Goal: Information Seeking & Learning: Learn about a topic

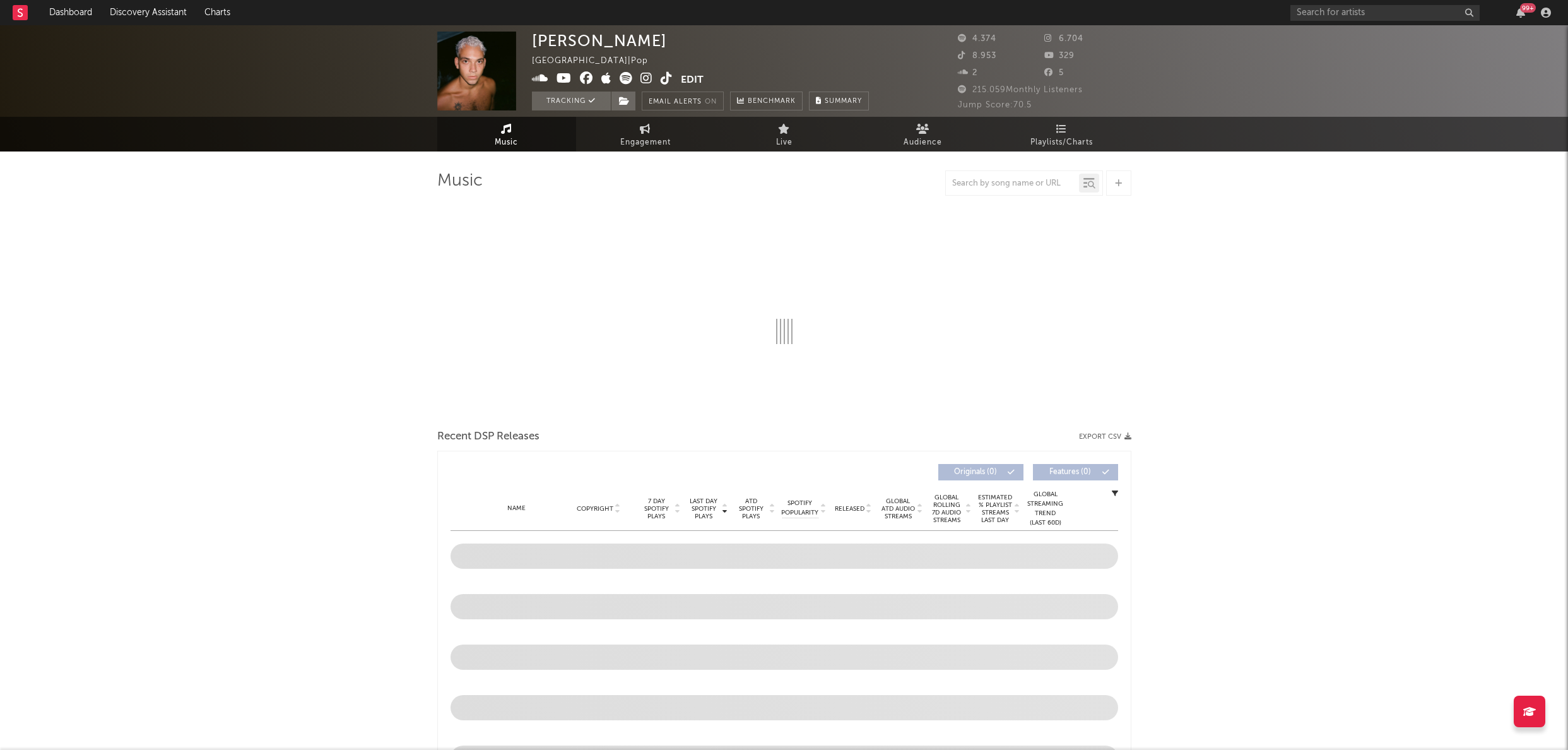
select select "6m"
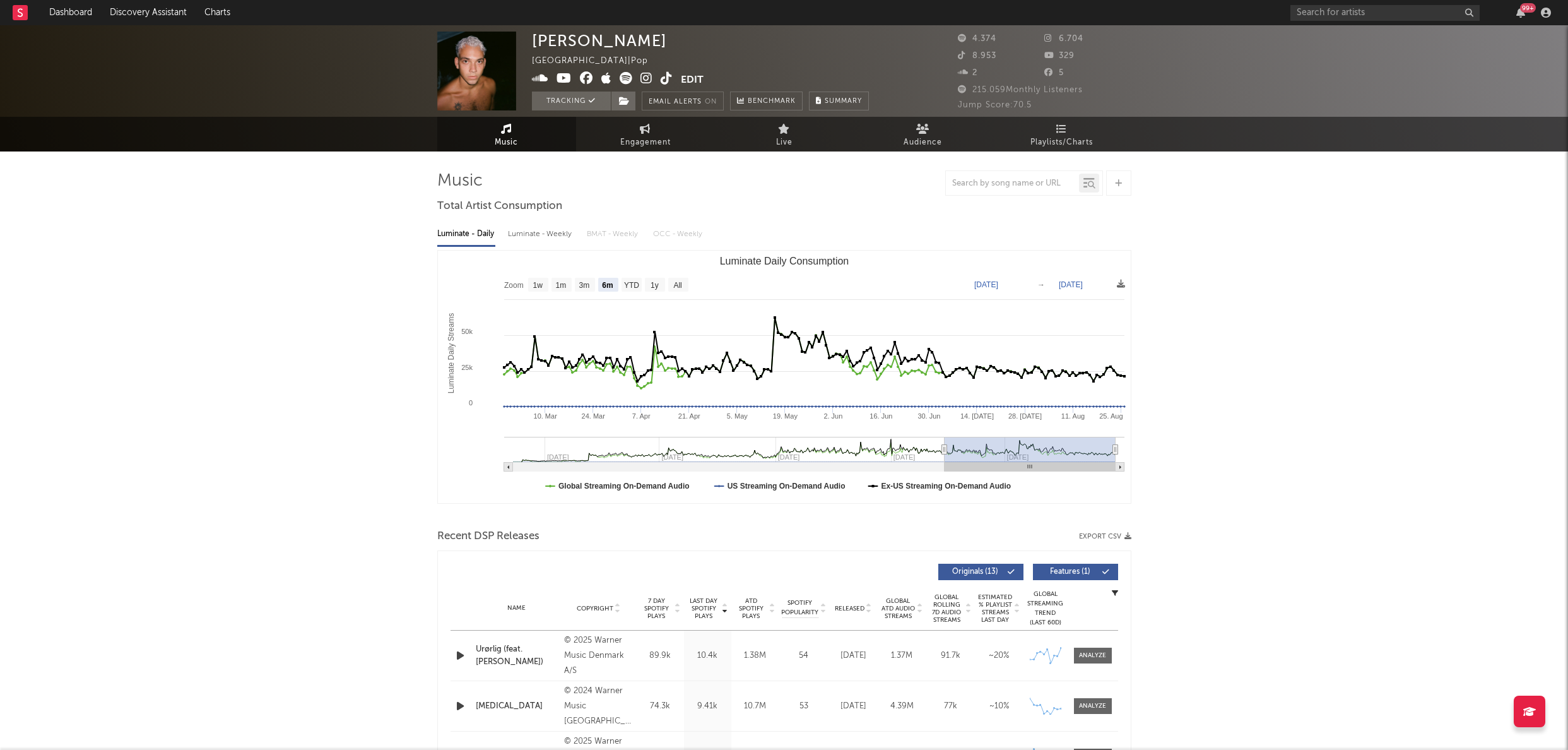
click at [998, 286] on text "[DATE]" at bounding box center [986, 284] width 24 height 9
click at [1014, 284] on input "[DATE]" at bounding box center [996, 284] width 59 height 12
click at [1023, 283] on input "[DATE]" at bounding box center [996, 284] width 59 height 12
click at [1026, 285] on input "[DATE]" at bounding box center [996, 284] width 59 height 12
type input "[DATE]"
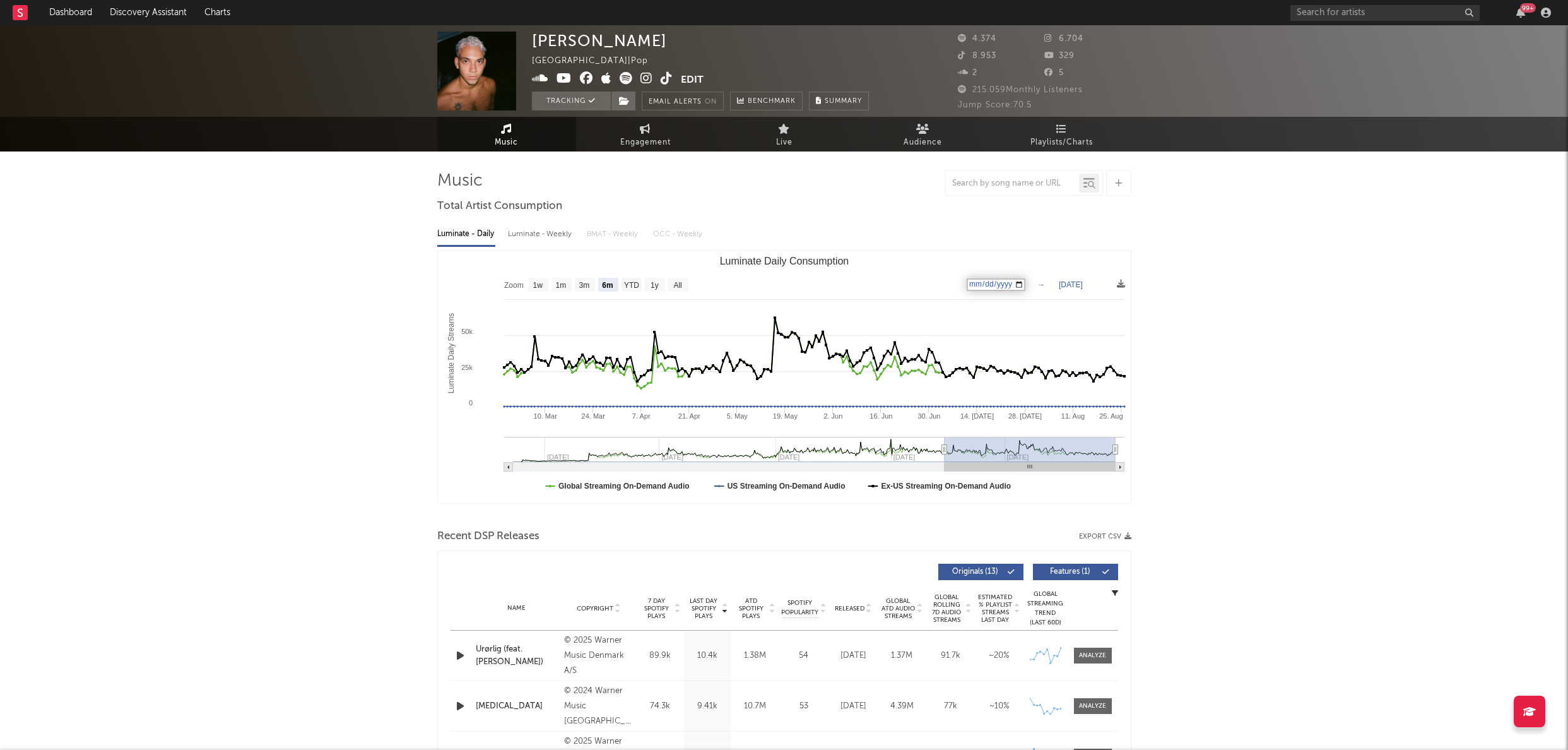
click at [1064, 254] on rect "Luminate Daily Consumption" at bounding box center [784, 376] width 693 height 253
select select "All"
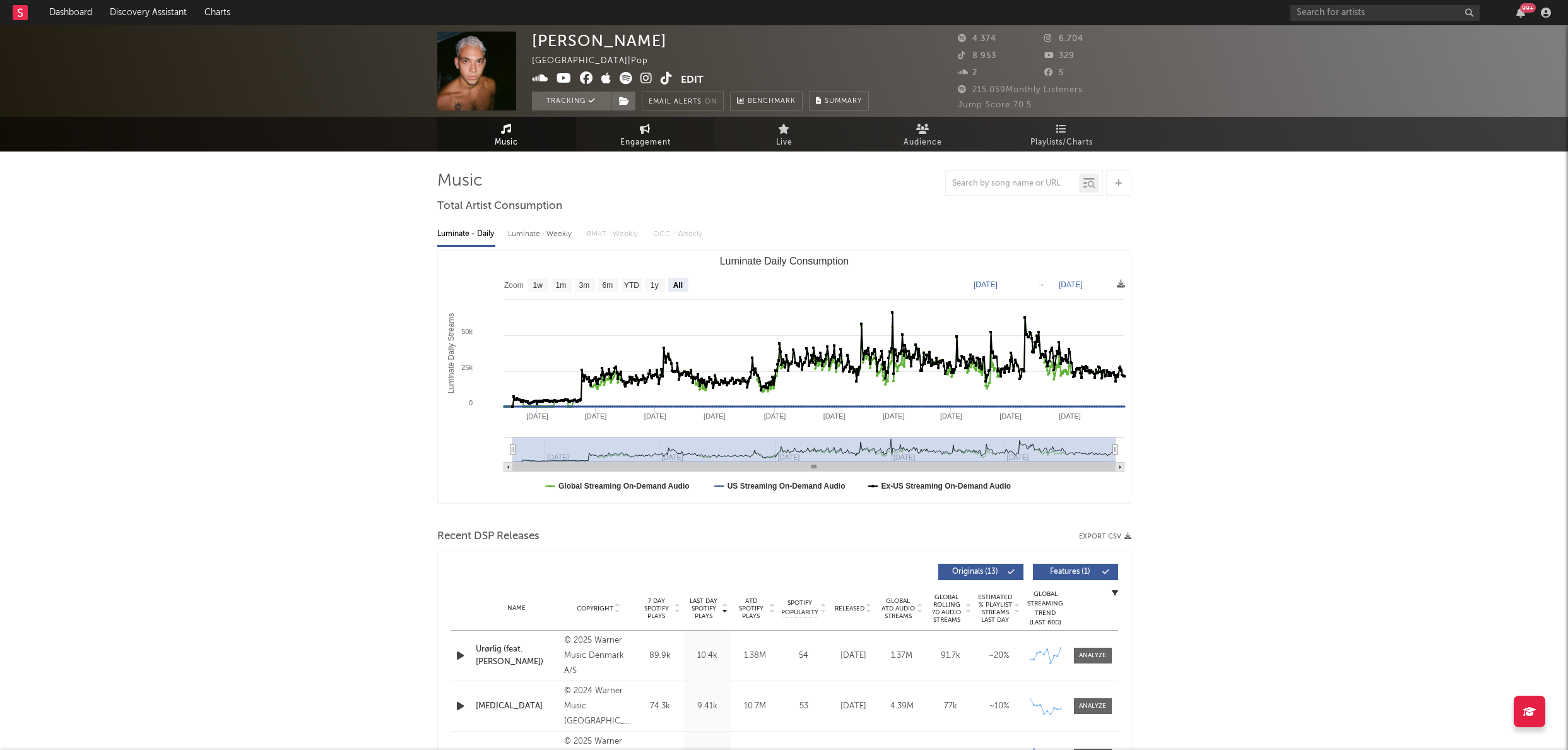
click at [645, 139] on span "Engagement" at bounding box center [645, 143] width 51 height 15
select select "1w"
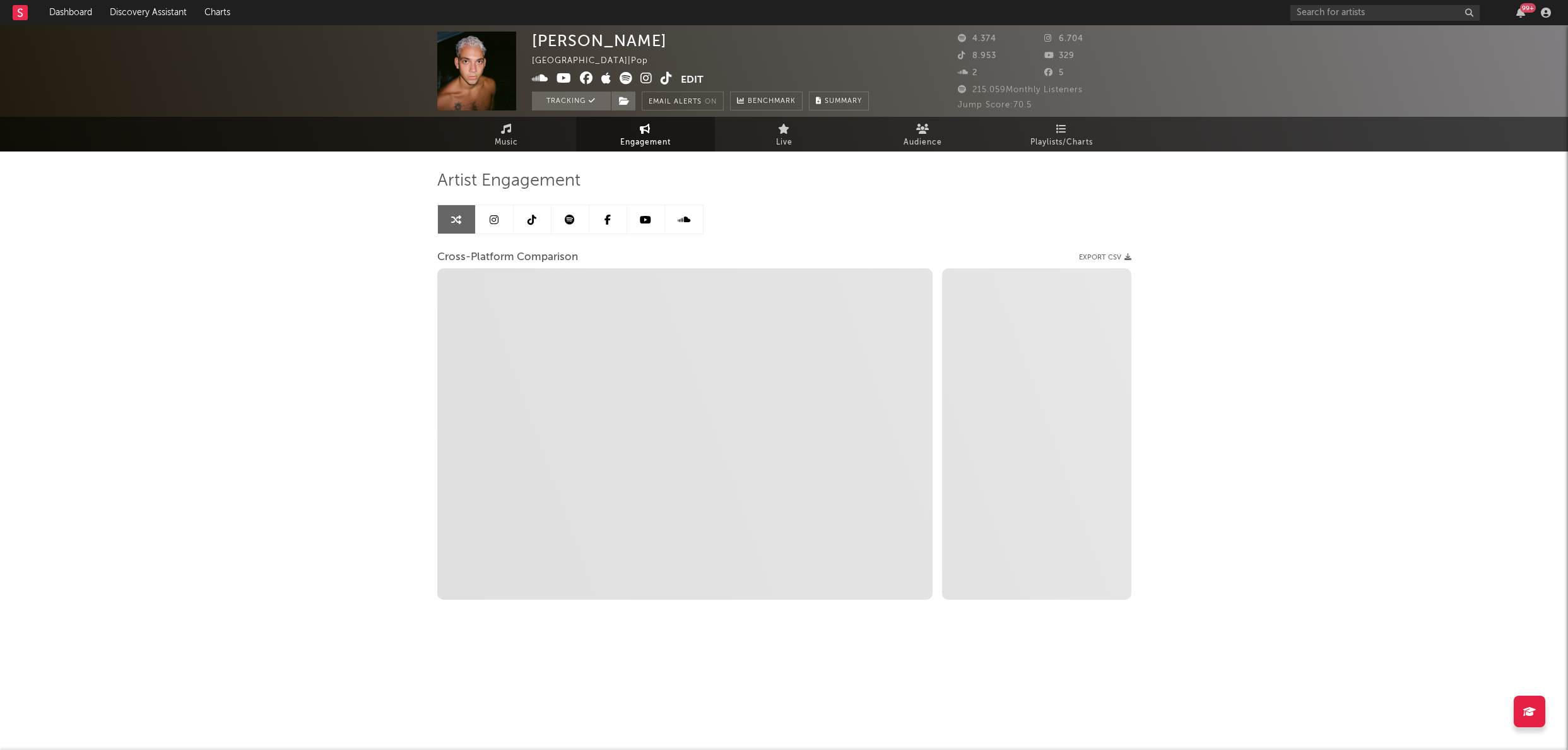
select select "1m"
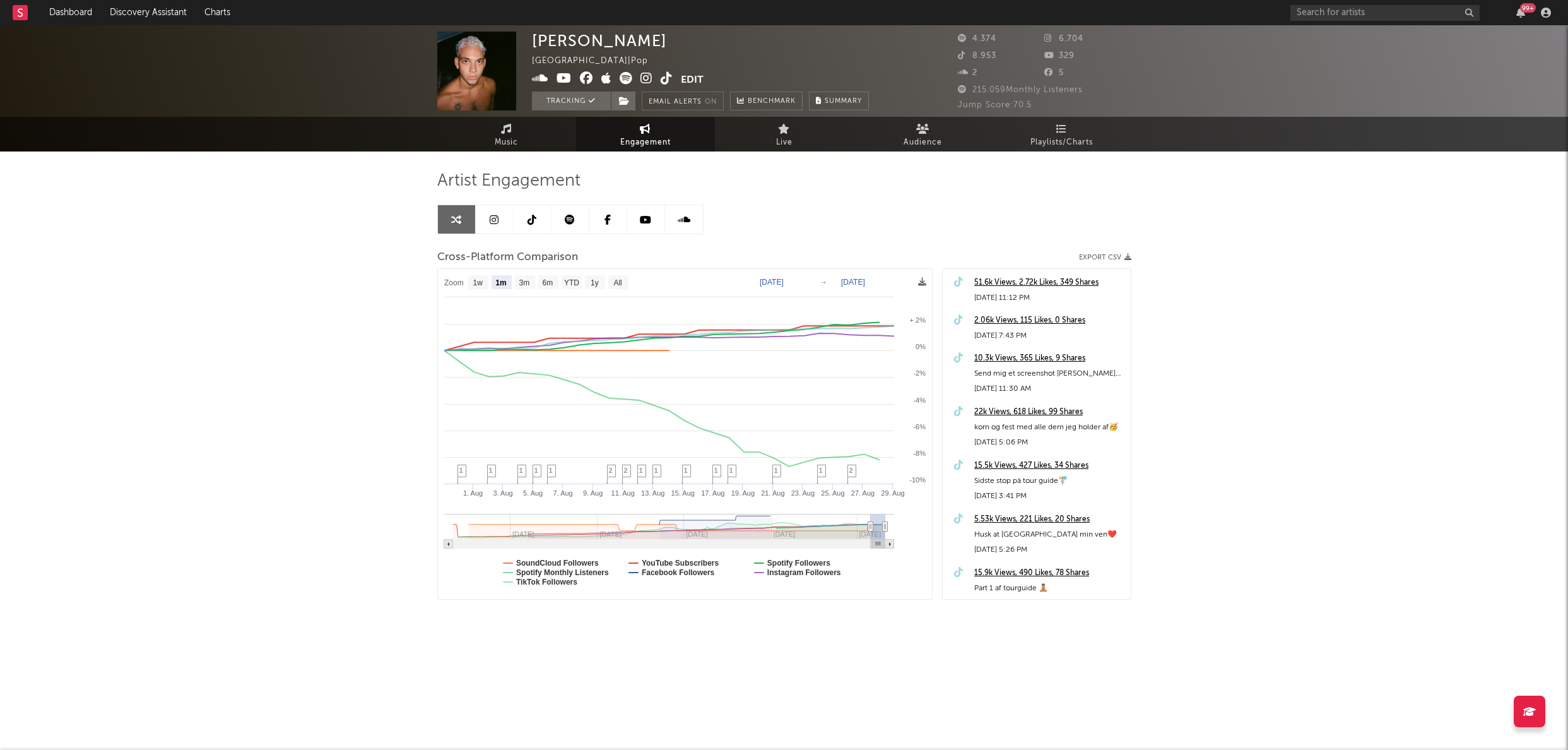
click at [784, 282] on text "[DATE]" at bounding box center [771, 281] width 24 height 9
click at [806, 283] on input "[DATE]" at bounding box center [780, 281] width 59 height 12
type input "[DATE]"
click at [322, 389] on div "[PERSON_NAME] [GEOGRAPHIC_DATA] | Pop Edit Tracking Email Alerts On Benchmark S…" at bounding box center [784, 355] width 1568 height 662
select select "1m"
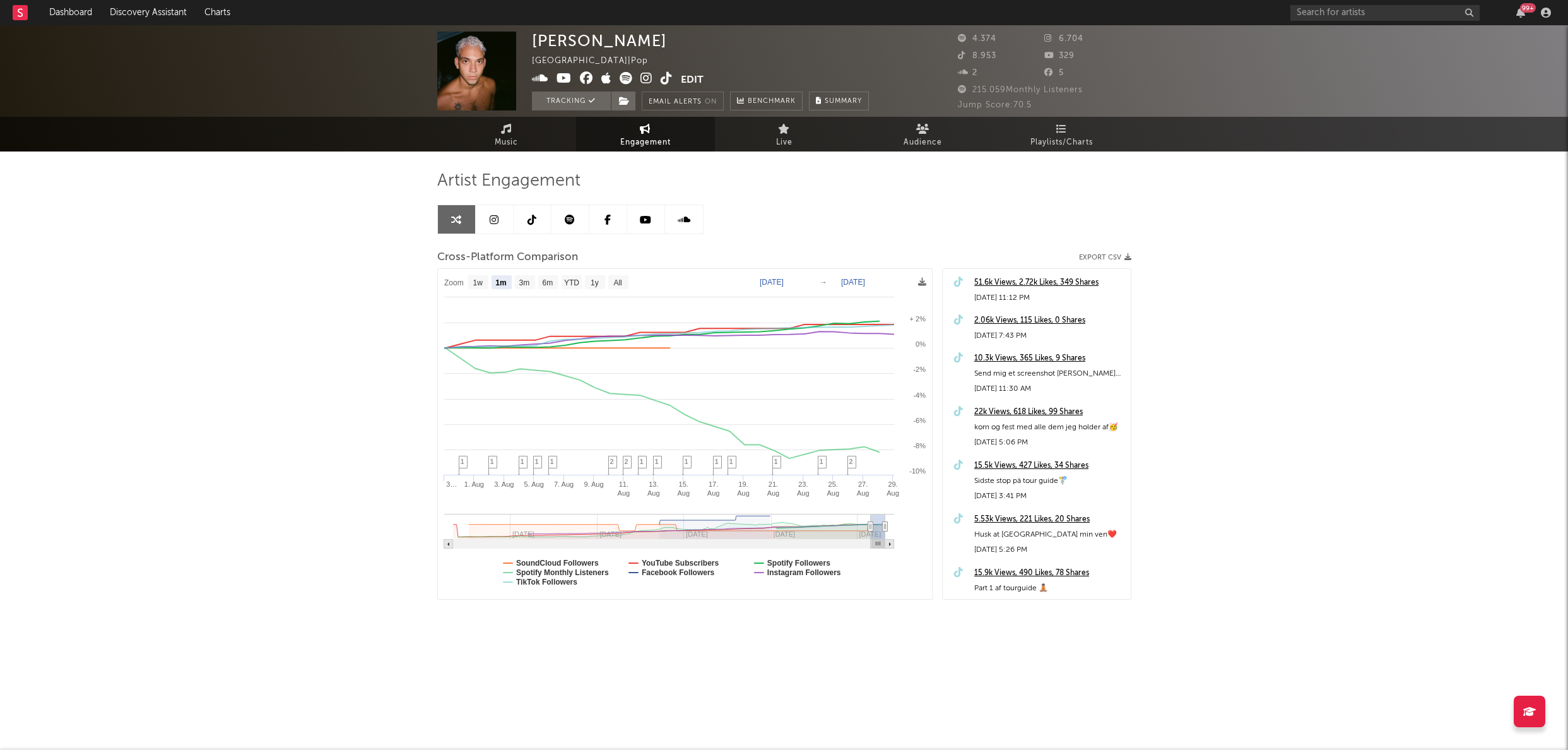
click at [784, 282] on text "[DATE]" at bounding box center [771, 281] width 24 height 9
click at [807, 284] on input "[DATE]" at bounding box center [780, 281] width 59 height 12
type input "[DATE]"
click at [821, 245] on div "Artist Engagement Cross-Platform Comparison Export CSV Zoom 1w 1m 3m 6m YTD 1y …" at bounding box center [784, 385] width 694 height 429
select select "1m"
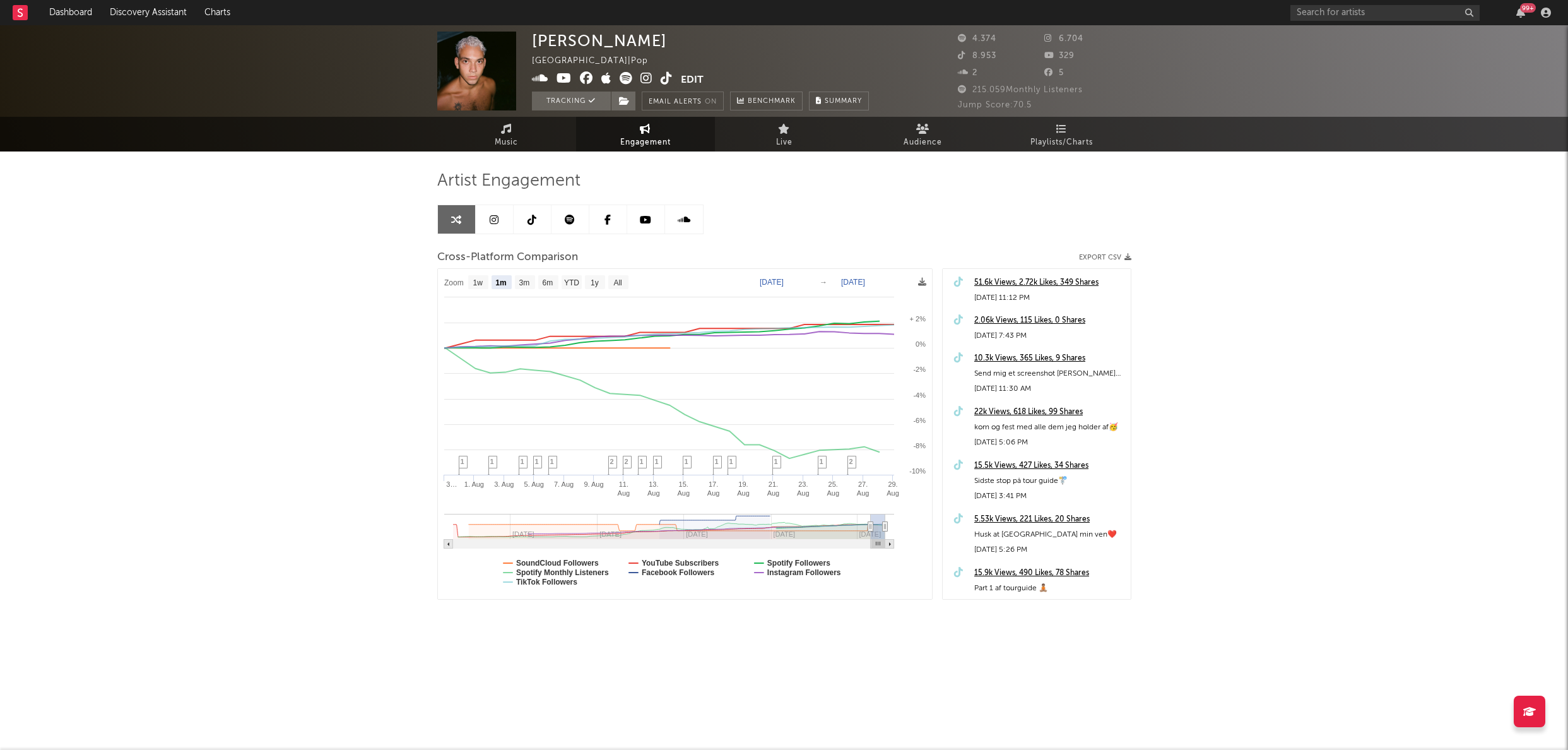
click at [784, 284] on text "[DATE]" at bounding box center [771, 281] width 24 height 9
click at [809, 284] on input "[DATE]" at bounding box center [780, 281] width 59 height 12
type input "[DATE]"
click at [920, 279] on icon at bounding box center [922, 281] width 9 height 9
select select "1m"
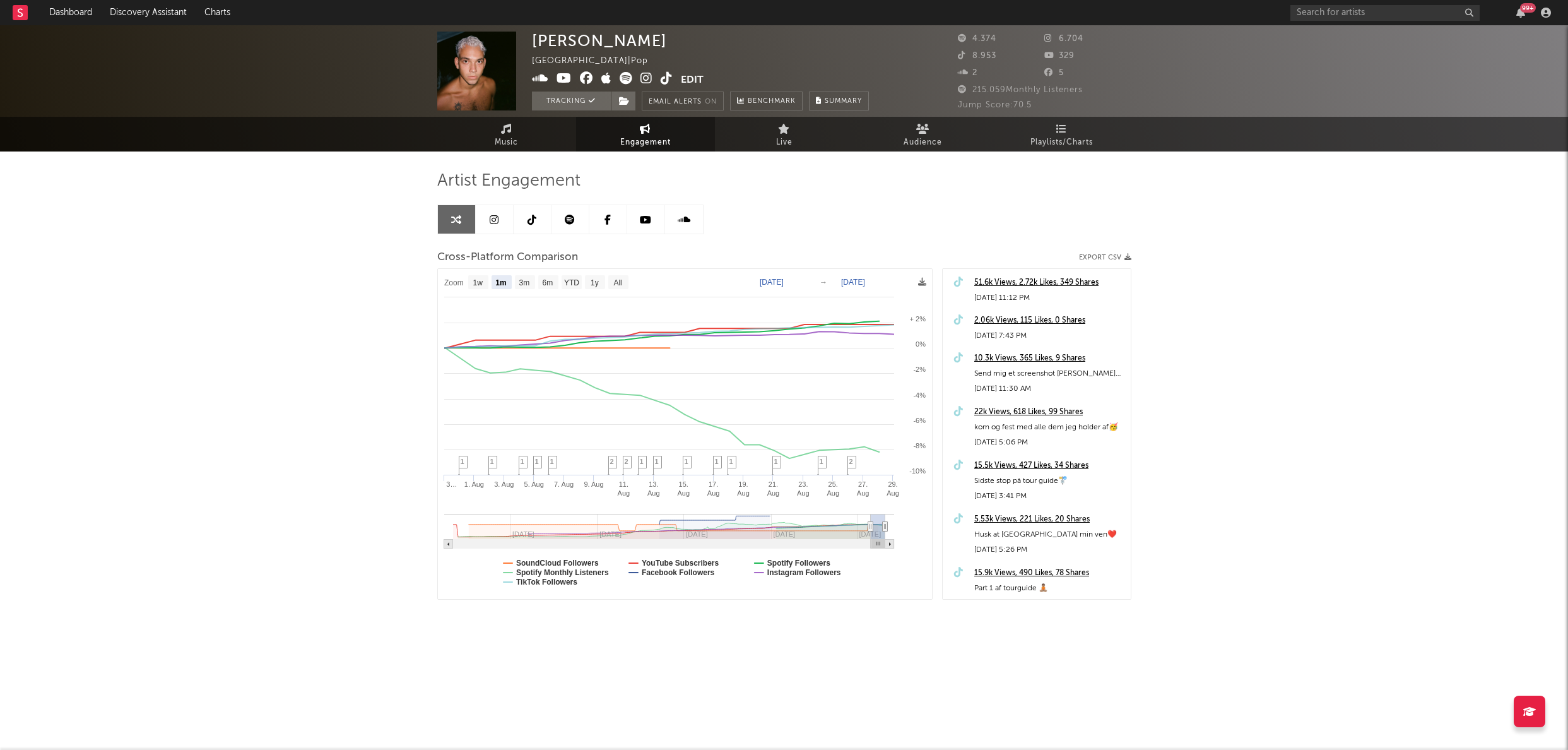
click at [845, 240] on div "Artist Engagement Cross-Platform Comparison Export CSV Zoom 1w 1m 3m 6m YTD 1y …" at bounding box center [784, 385] width 694 height 429
click at [784, 284] on text "[DATE]" at bounding box center [771, 281] width 24 height 9
click at [808, 281] on input "[DATE]" at bounding box center [780, 281] width 59 height 12
click at [862, 282] on g "[DATE] → [DATE]" at bounding box center [825, 282] width 134 height 13
type input "[DATE]"
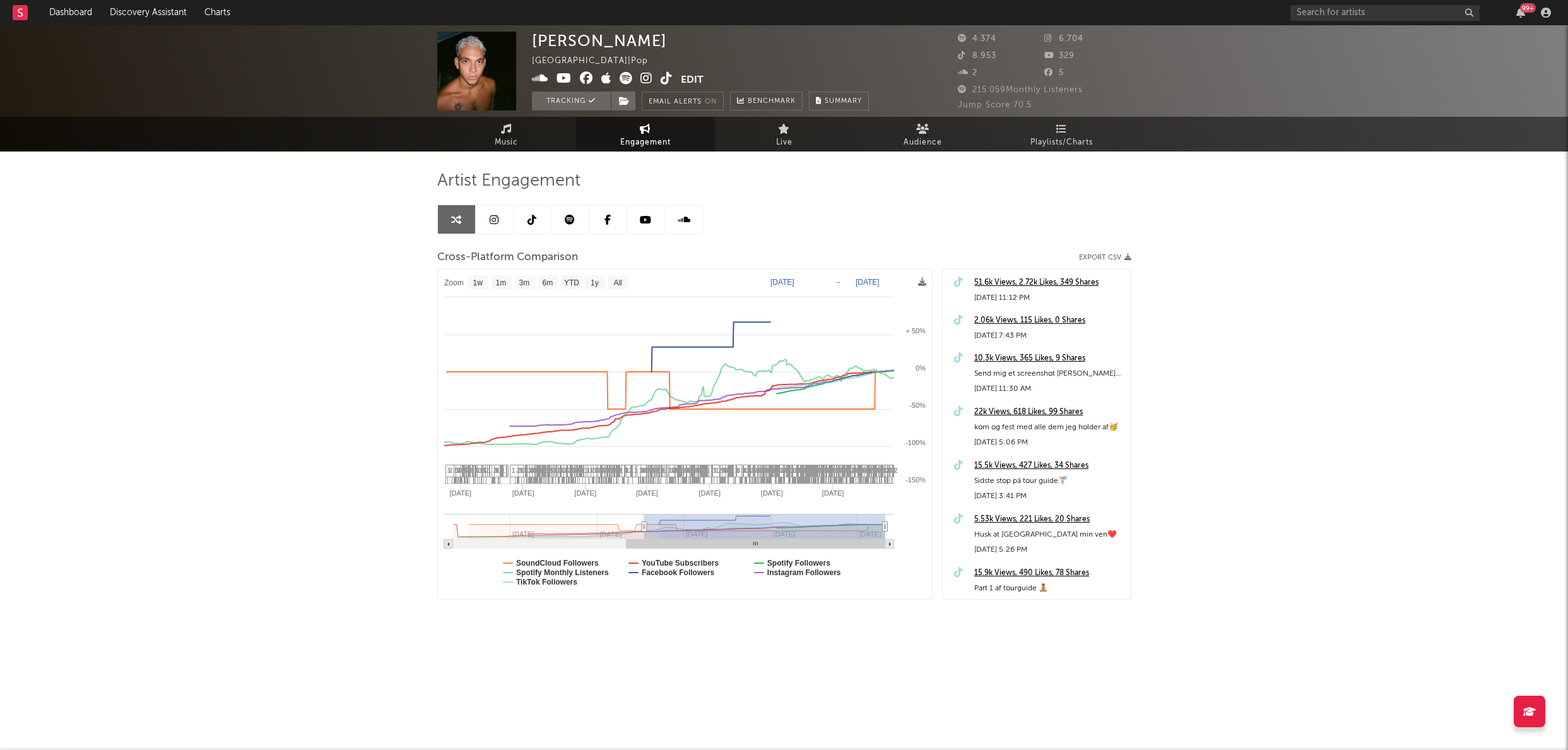
select select "1w"
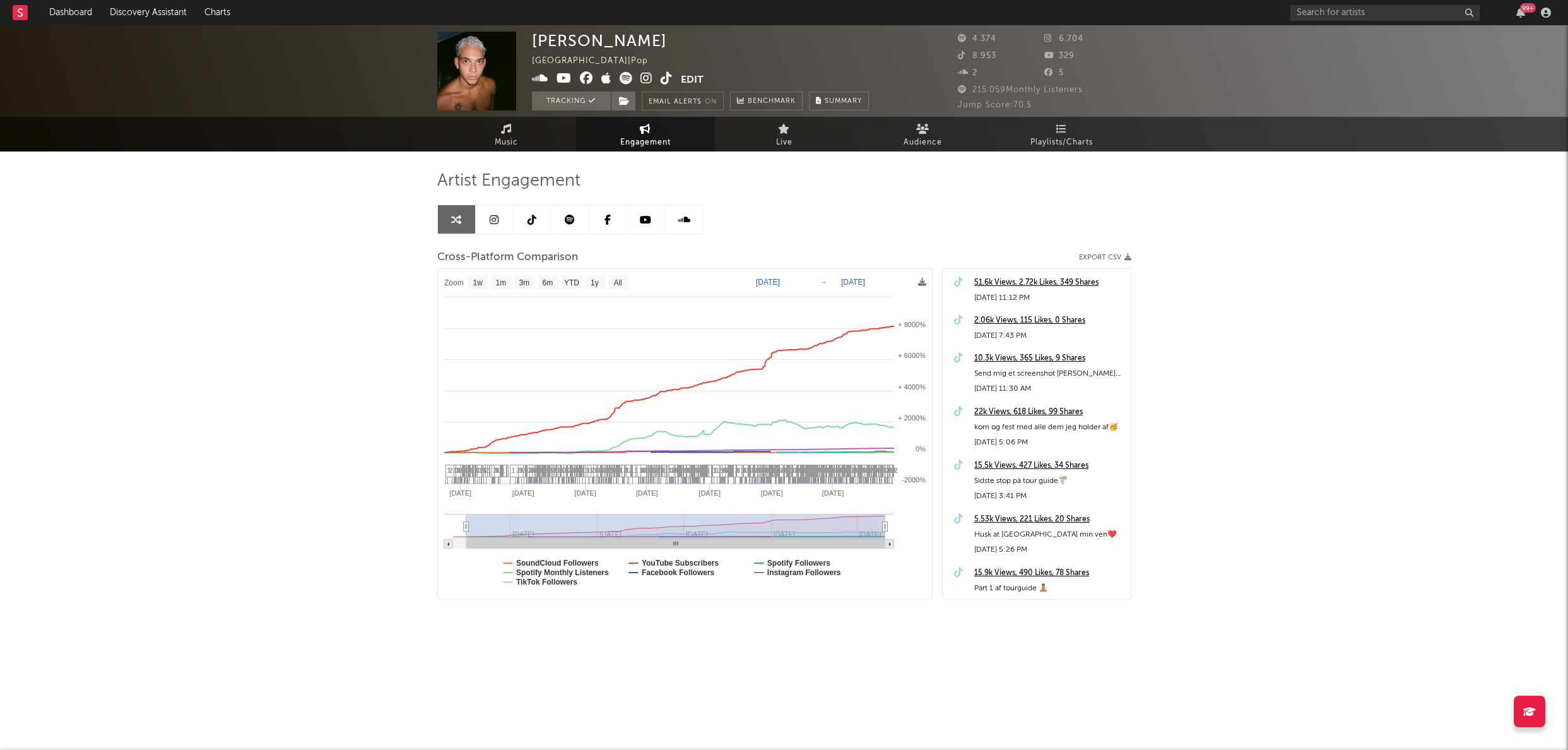
click at [568, 221] on icon at bounding box center [570, 219] width 10 height 10
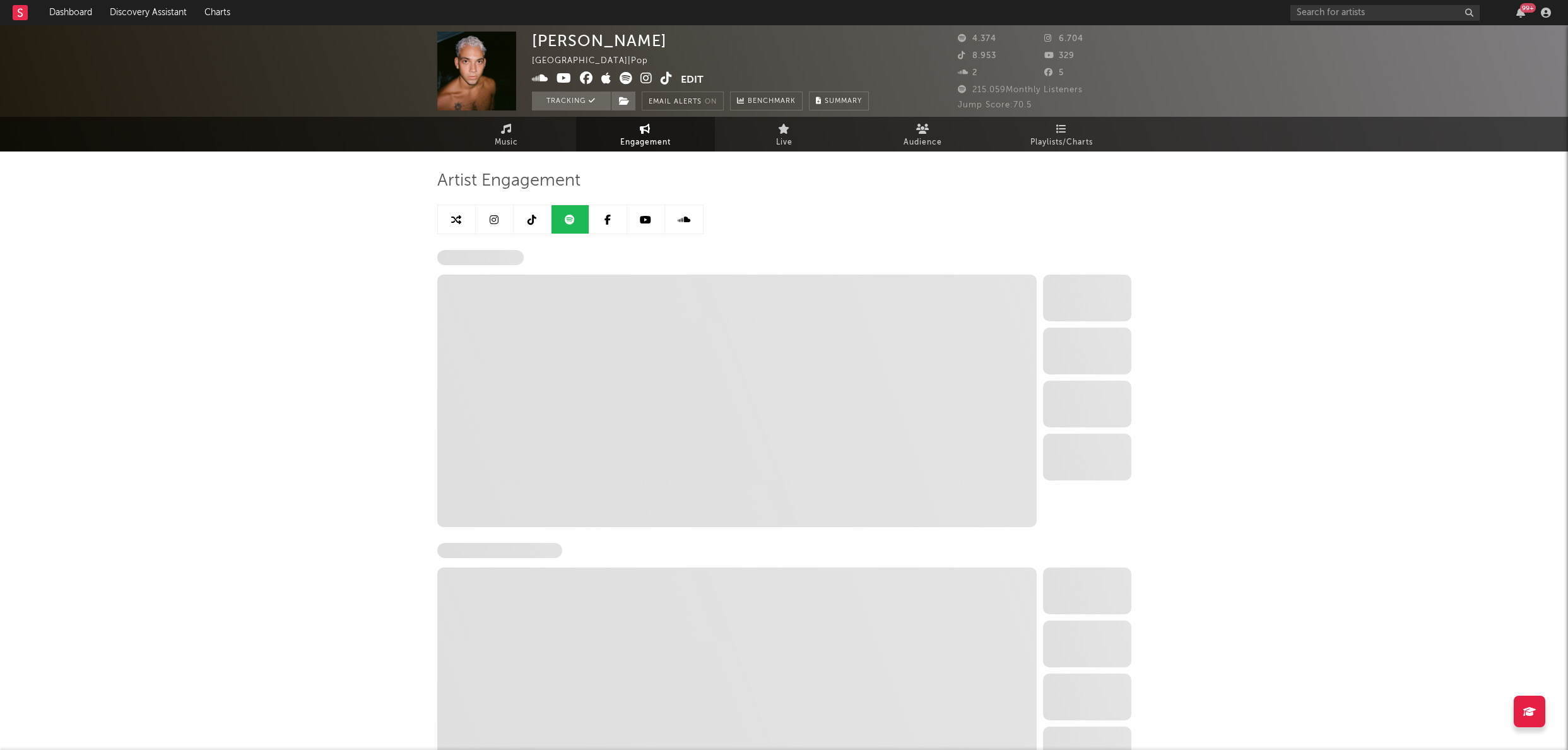
select select "6m"
select select "1w"
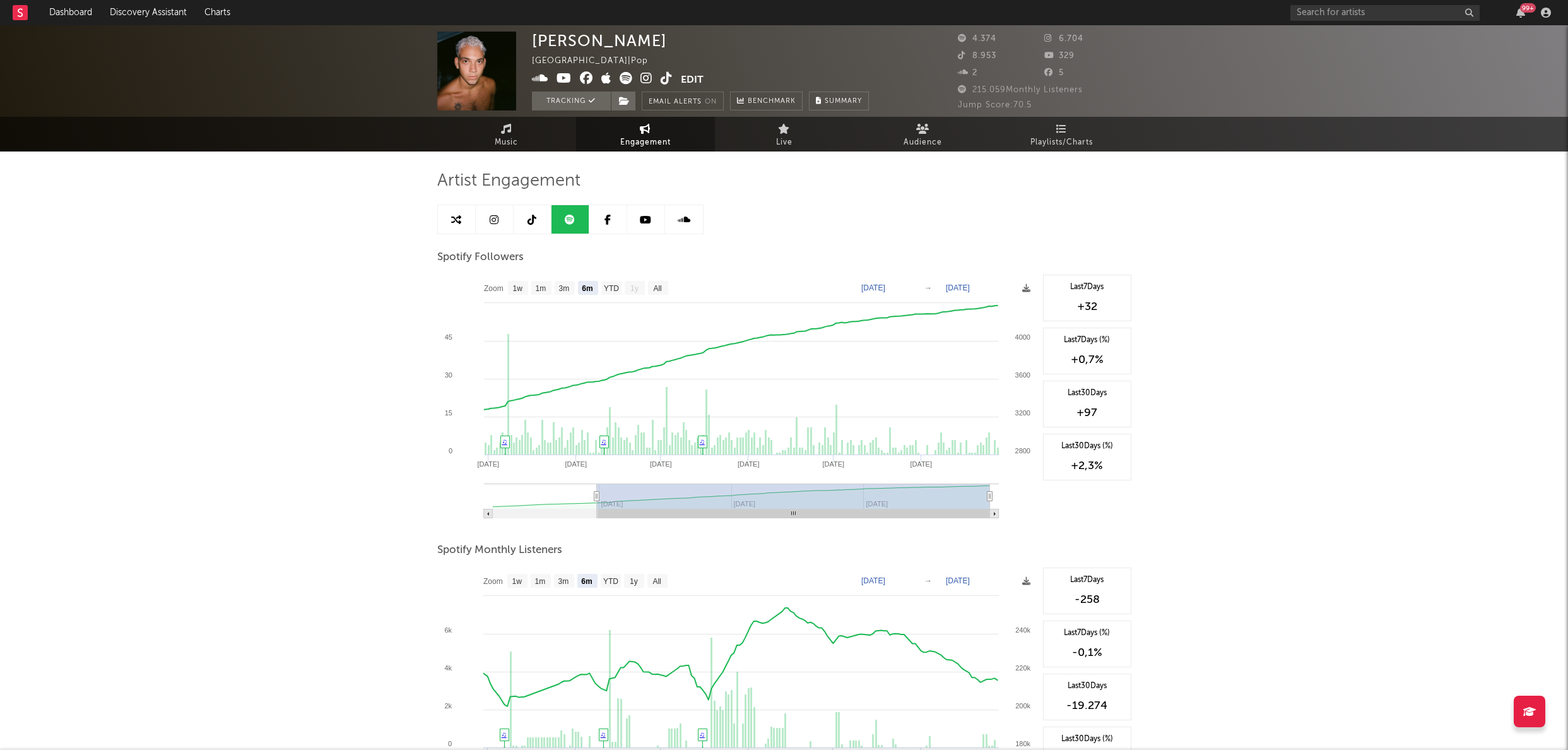
click at [886, 286] on text "[DATE]" at bounding box center [873, 287] width 24 height 9
click at [903, 286] on input "[DATE]" at bounding box center [884, 287] width 59 height 12
click at [910, 286] on input "[DATE]" at bounding box center [884, 287] width 59 height 12
click at [325, 270] on div "[PERSON_NAME] [GEOGRAPHIC_DATA] | Pop Edit Tracking Email Alerts On Benchmark S…" at bounding box center [784, 612] width 1568 height 1175
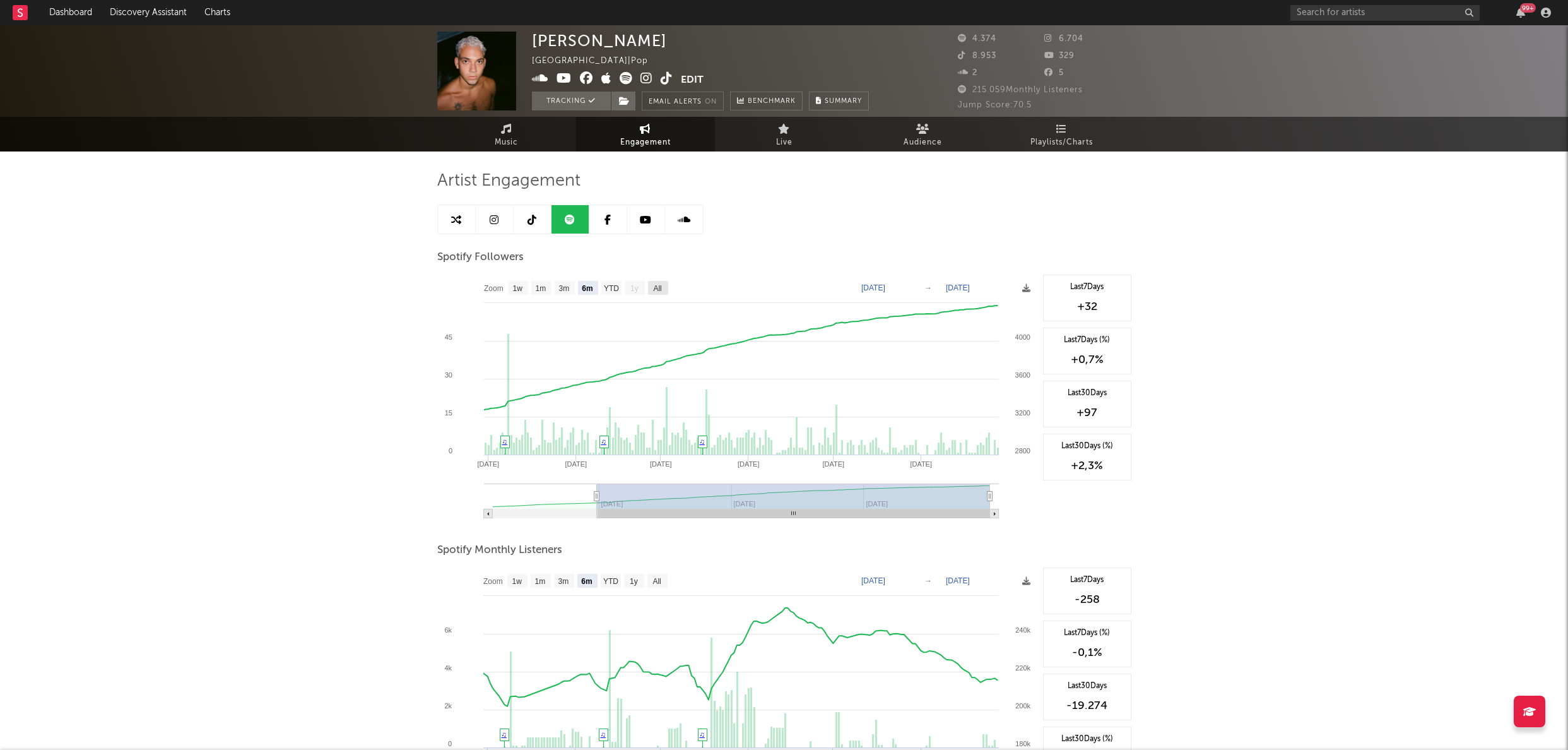
click at [657, 287] on text "All" at bounding box center [657, 288] width 9 height 9
select select "All"
type input "[DATE]"
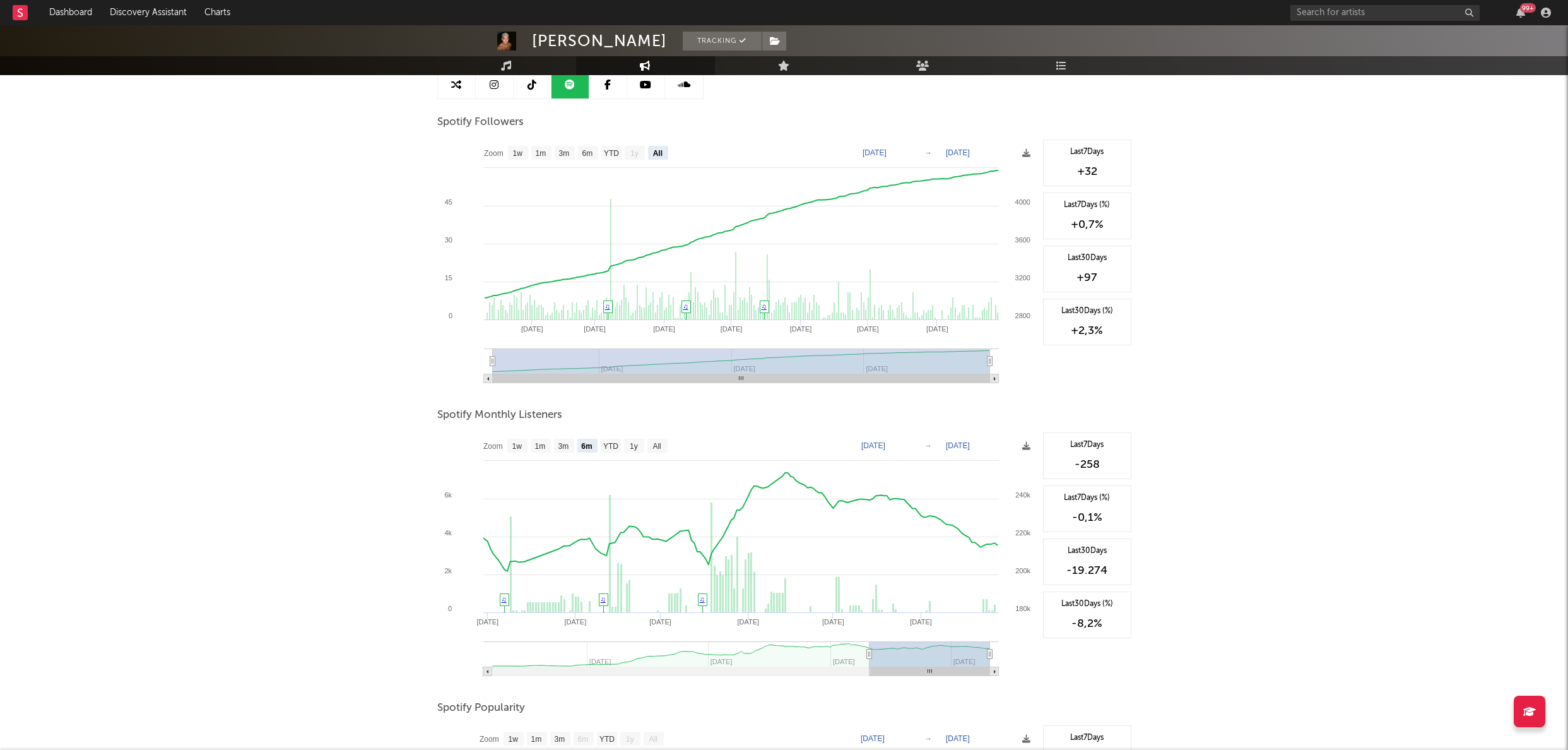
scroll to position [150, 0]
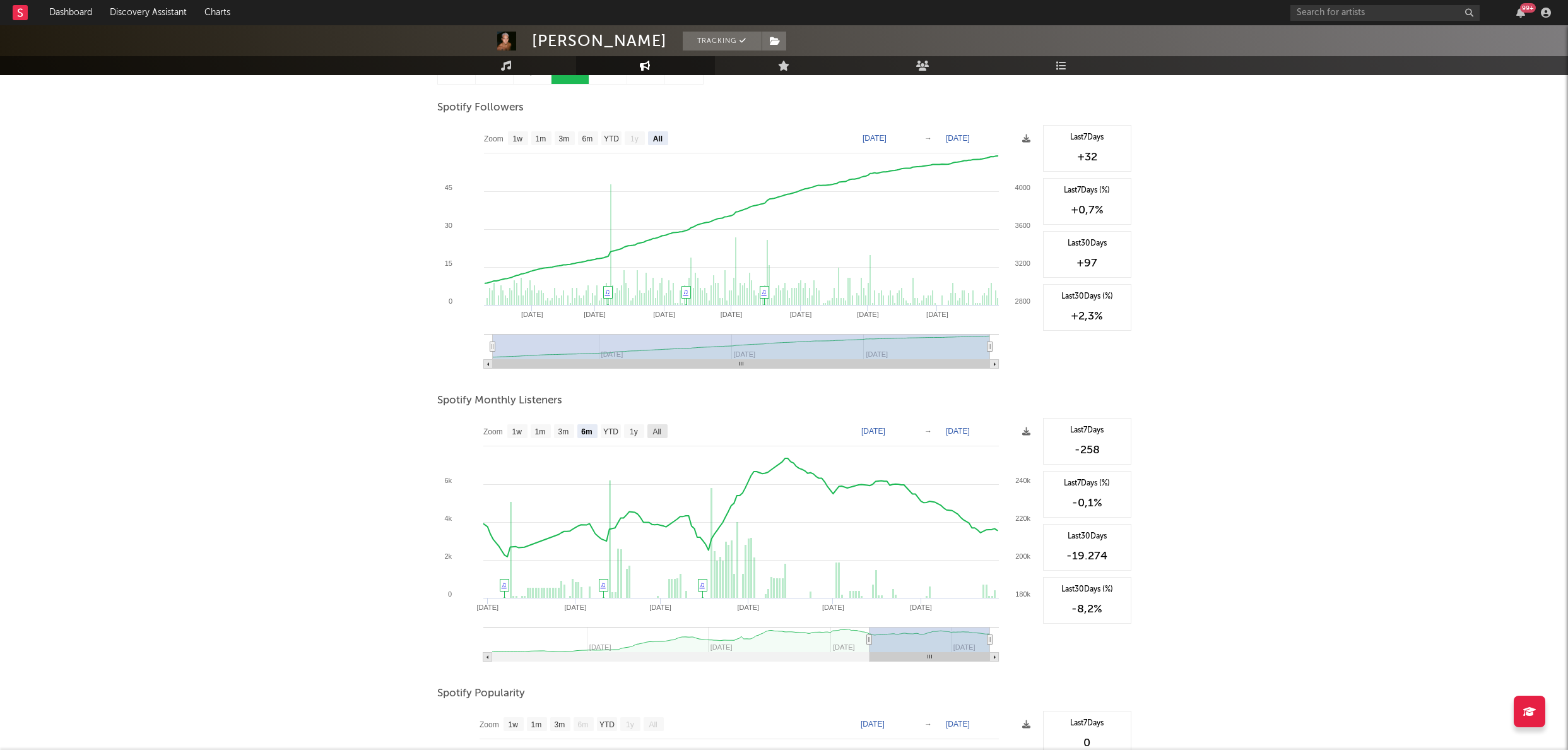
click at [654, 433] on text "All" at bounding box center [657, 431] width 9 height 9
select select "All"
type input "[DATE]"
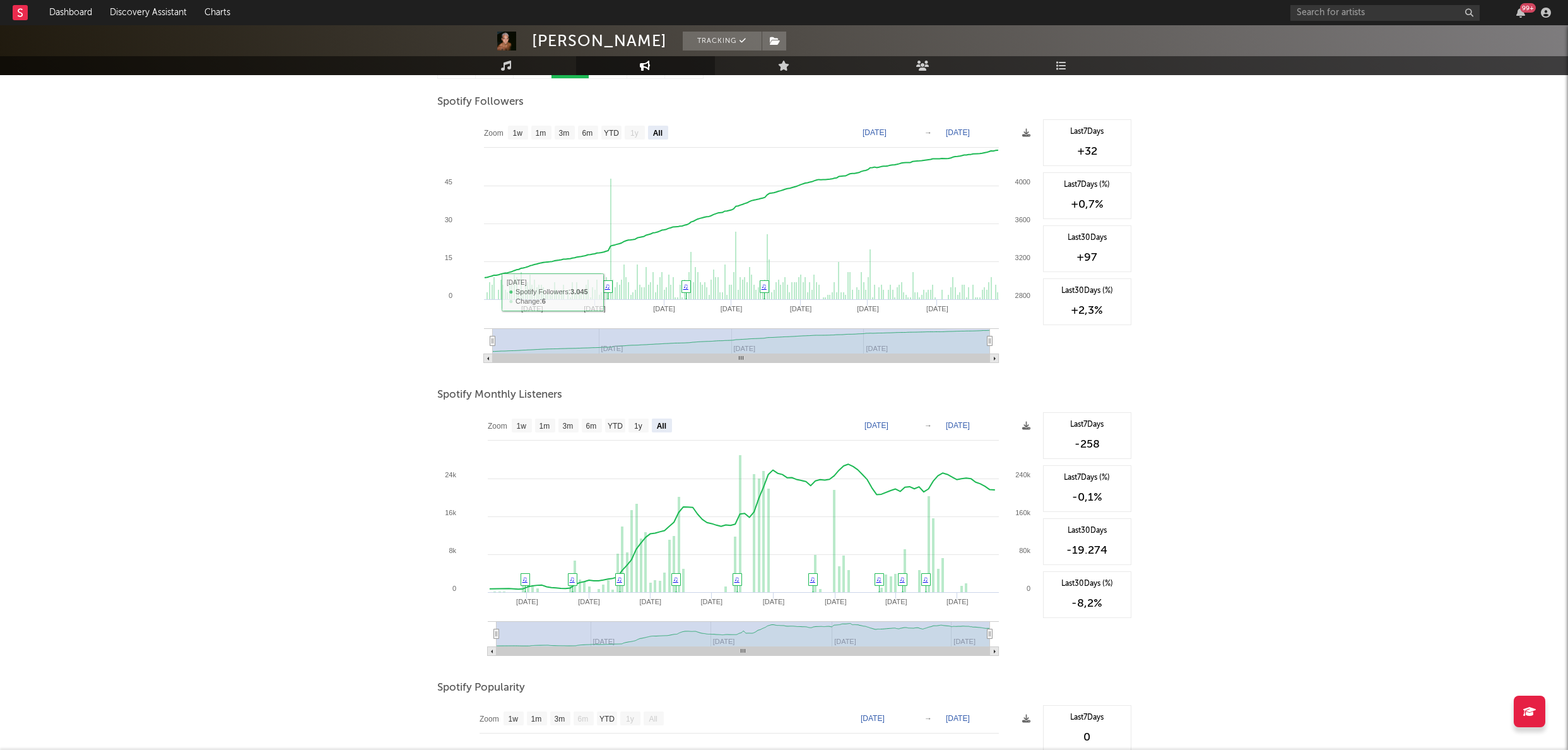
scroll to position [157, 0]
click at [888, 423] on text "[DATE]" at bounding box center [876, 423] width 24 height 9
click at [902, 420] on input "[DATE]" at bounding box center [885, 423] width 59 height 12
click at [912, 422] on input "[DATE]" at bounding box center [885, 423] width 59 height 12
click at [313, 474] on div "Dos [PERSON_NAME] Tracking [GEOGRAPHIC_DATA] | Pop Edit Tracking Email Alerts O…" at bounding box center [784, 456] width 1568 height 1175
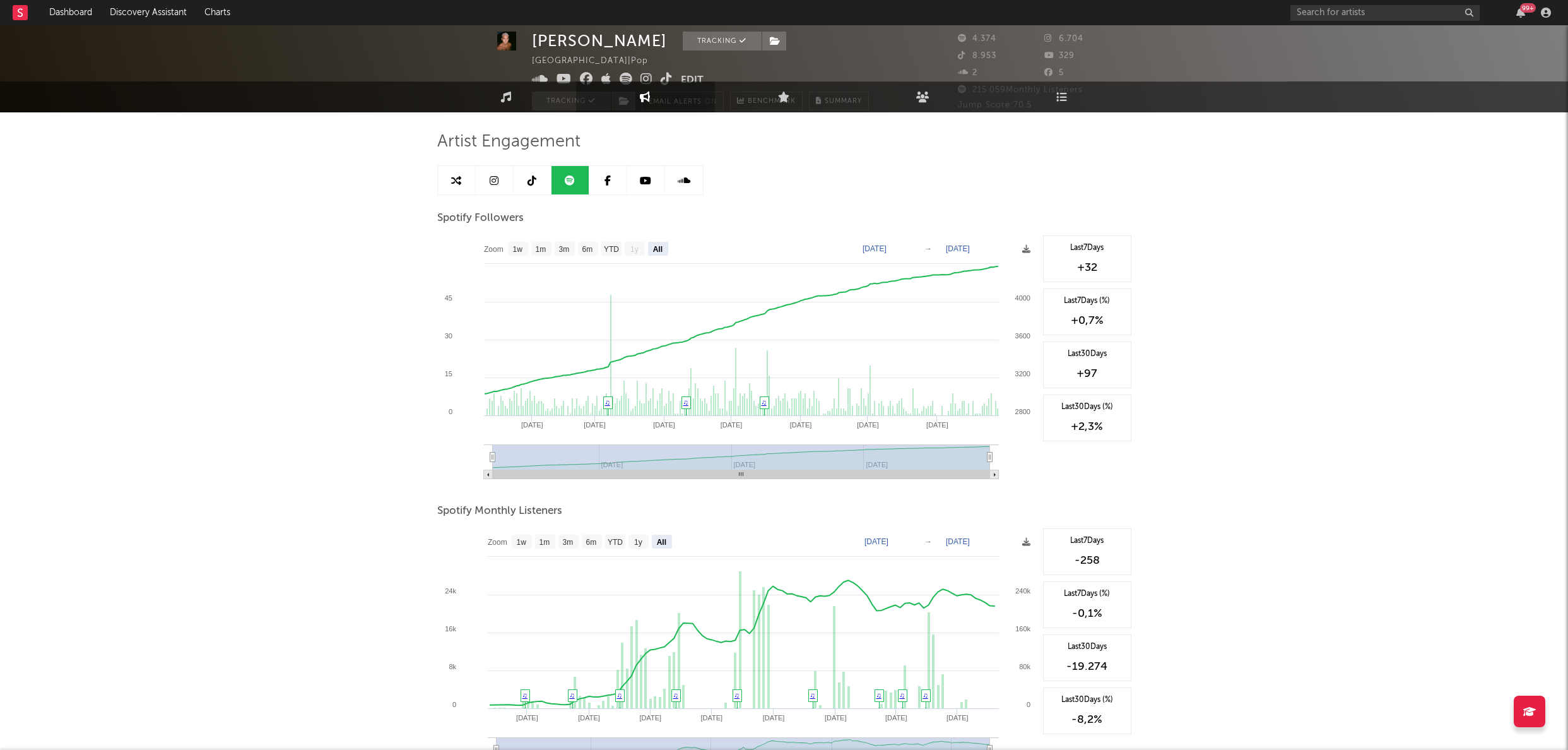
scroll to position [0, 0]
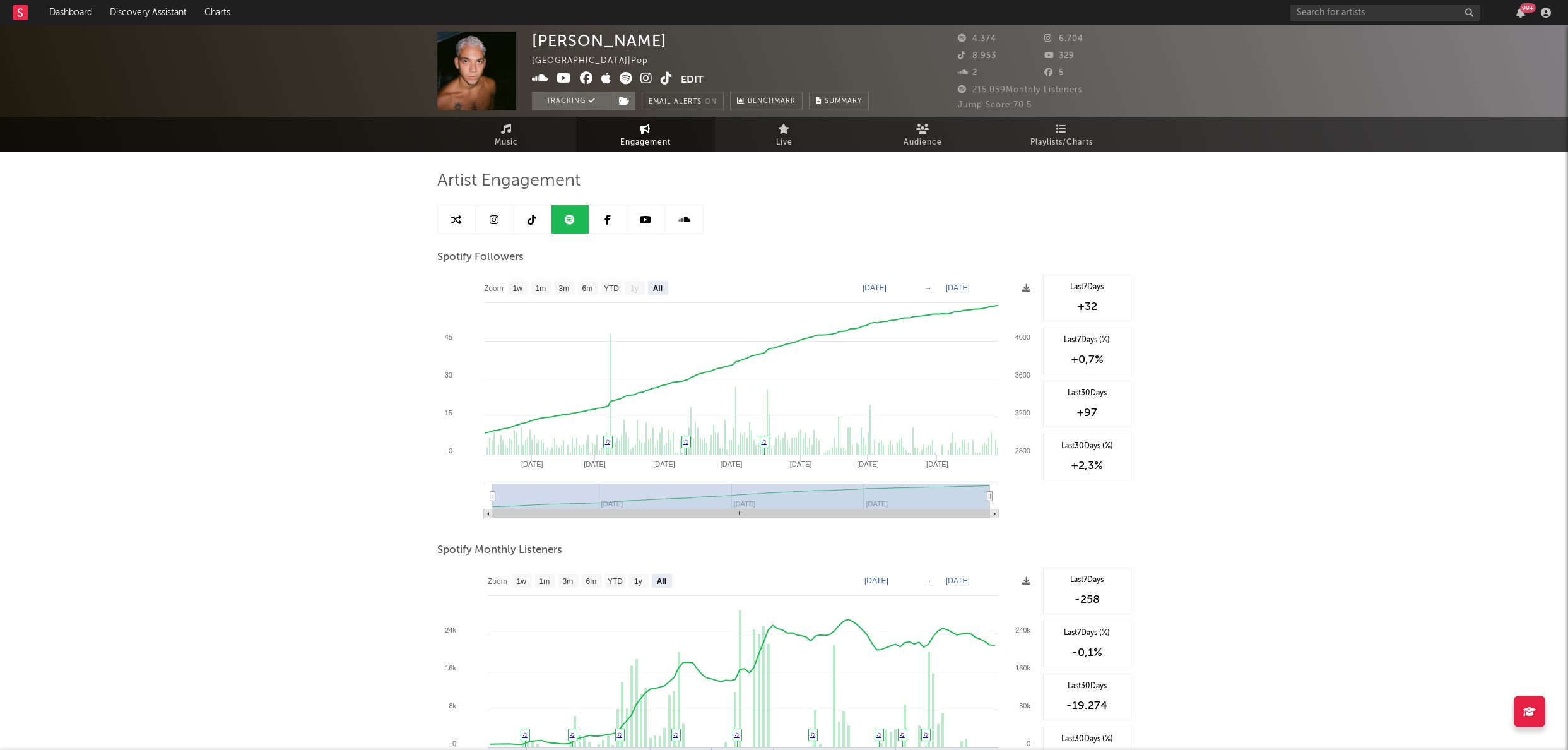
click at [886, 287] on text "[DATE]" at bounding box center [874, 287] width 24 height 9
click at [911, 287] on input "[DATE]" at bounding box center [884, 287] width 59 height 12
click at [266, 374] on div "[PERSON_NAME] [GEOGRAPHIC_DATA] | Pop Edit Tracking Email Alerts On Benchmark S…" at bounding box center [784, 612] width 1568 height 1175
click at [494, 216] on icon at bounding box center [494, 219] width 9 height 10
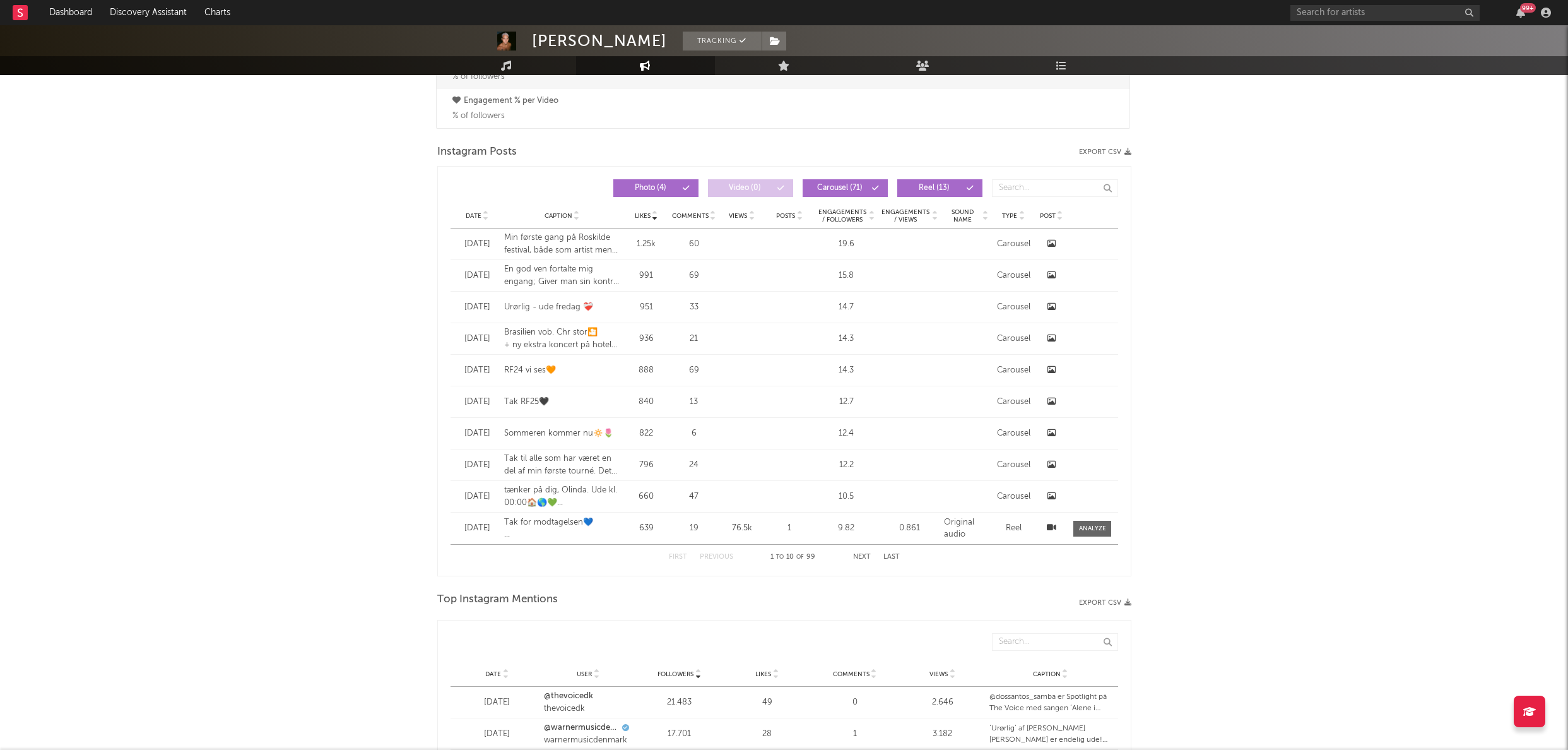
select select "6m"
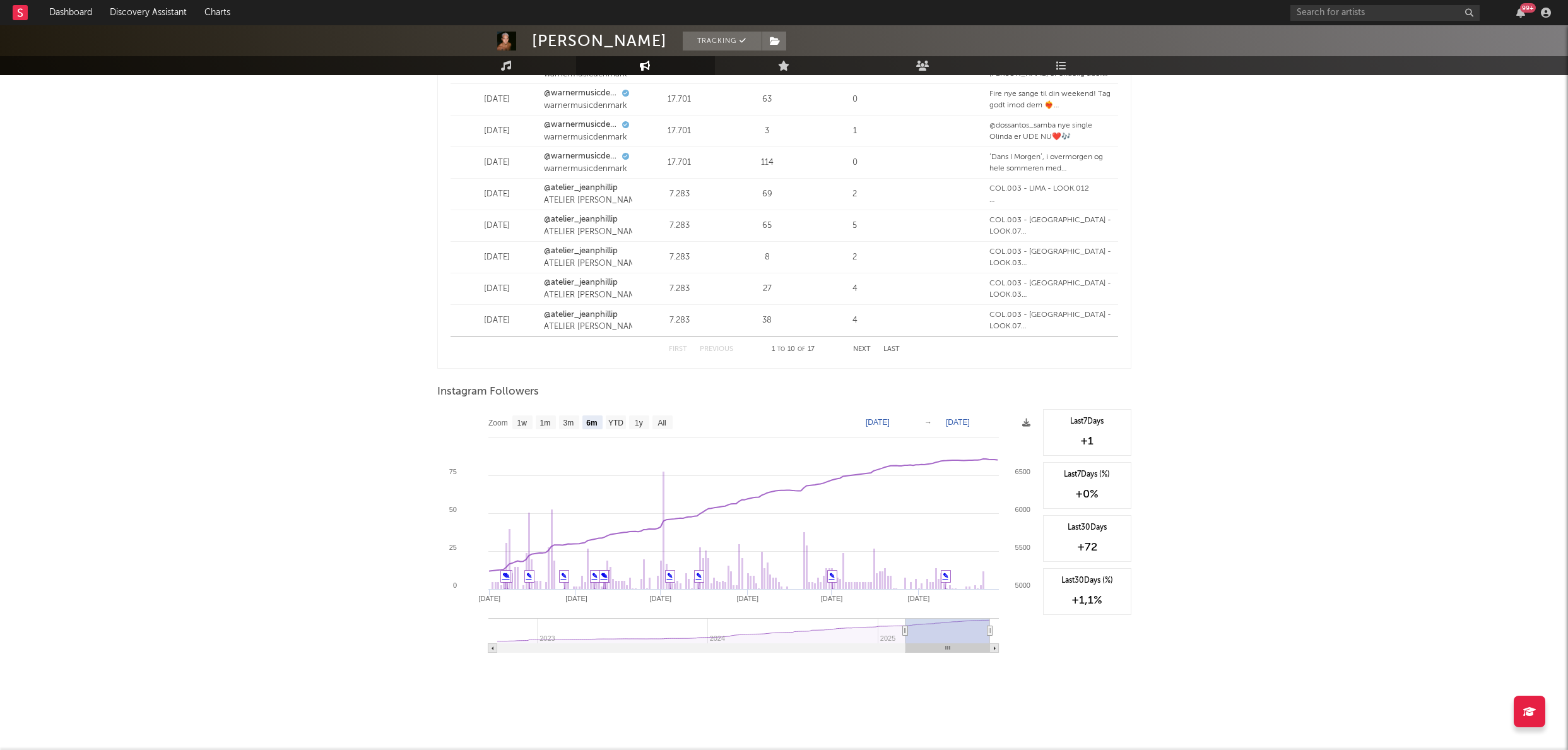
scroll to position [1634, 0]
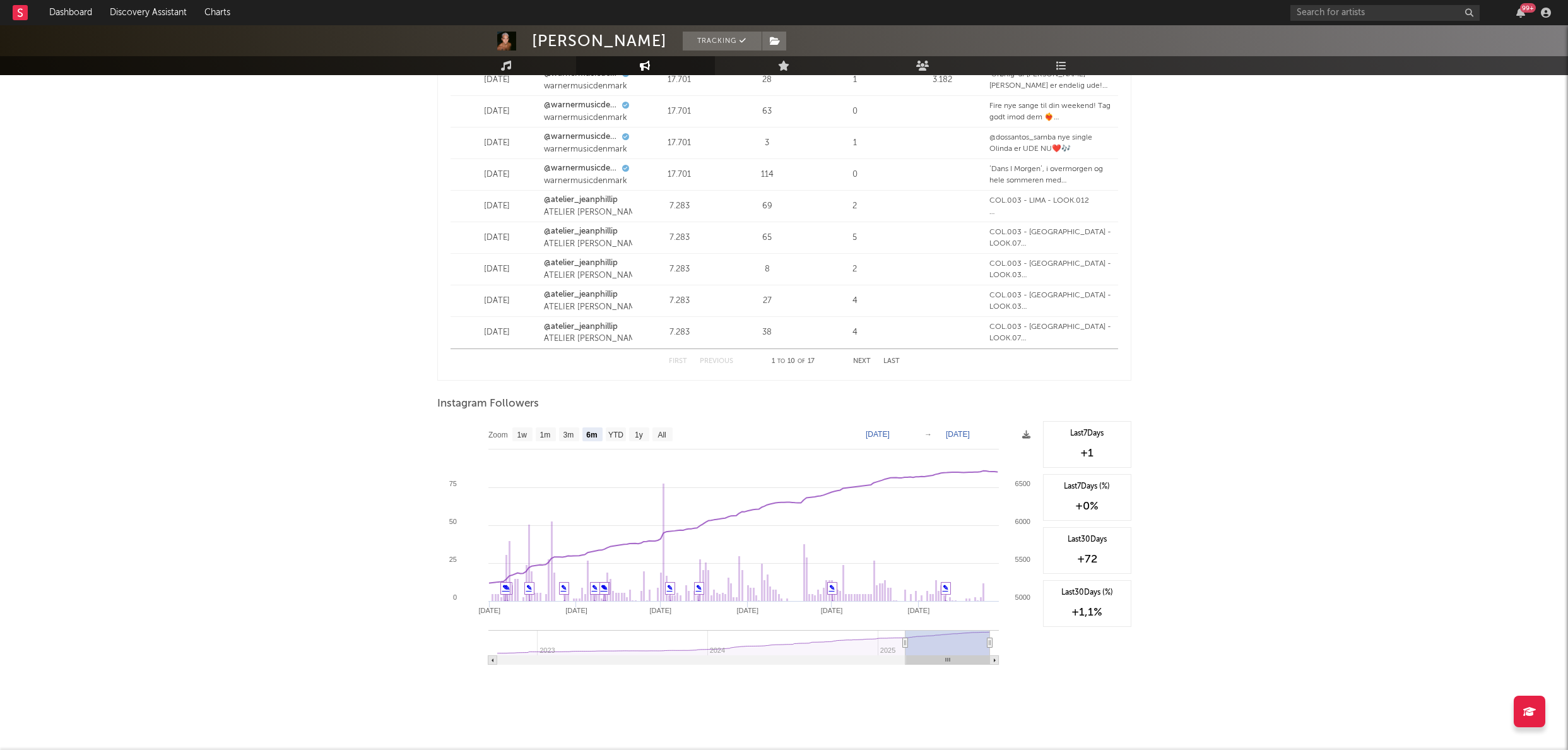
click at [963, 436] on text "[DATE]" at bounding box center [957, 434] width 24 height 9
click at [890, 437] on text "[DATE]" at bounding box center [877, 434] width 24 height 9
click at [912, 436] on input "[DATE]" at bounding box center [886, 434] width 59 height 12
click at [1023, 434] on icon at bounding box center [1027, 435] width 9 height 9
click at [890, 436] on text "[DATE]" at bounding box center [877, 434] width 24 height 9
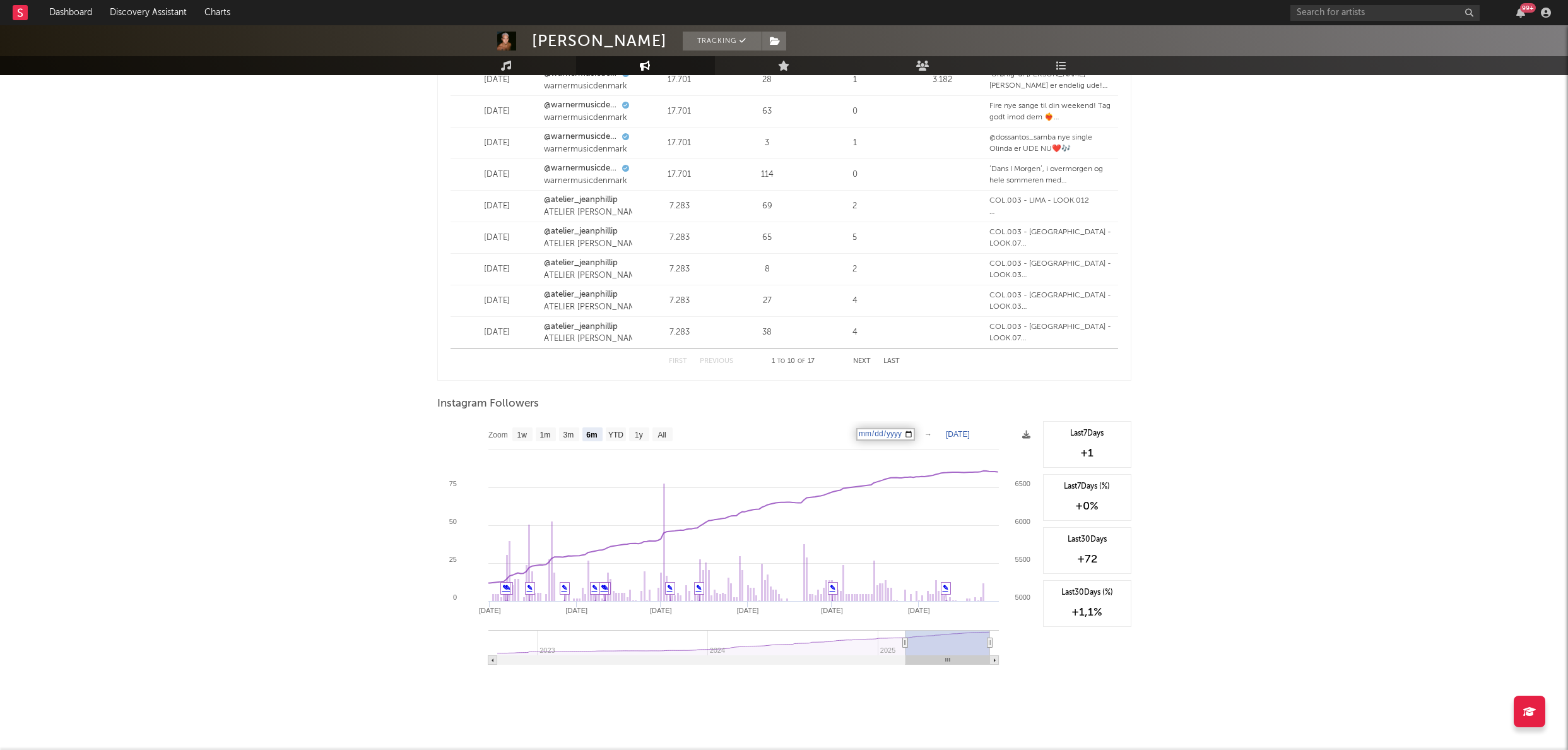
click at [915, 434] on input "[DATE]" at bounding box center [886, 434] width 59 height 12
type input "[DATE]"
click at [819, 441] on rect at bounding box center [737, 547] width 600 height 253
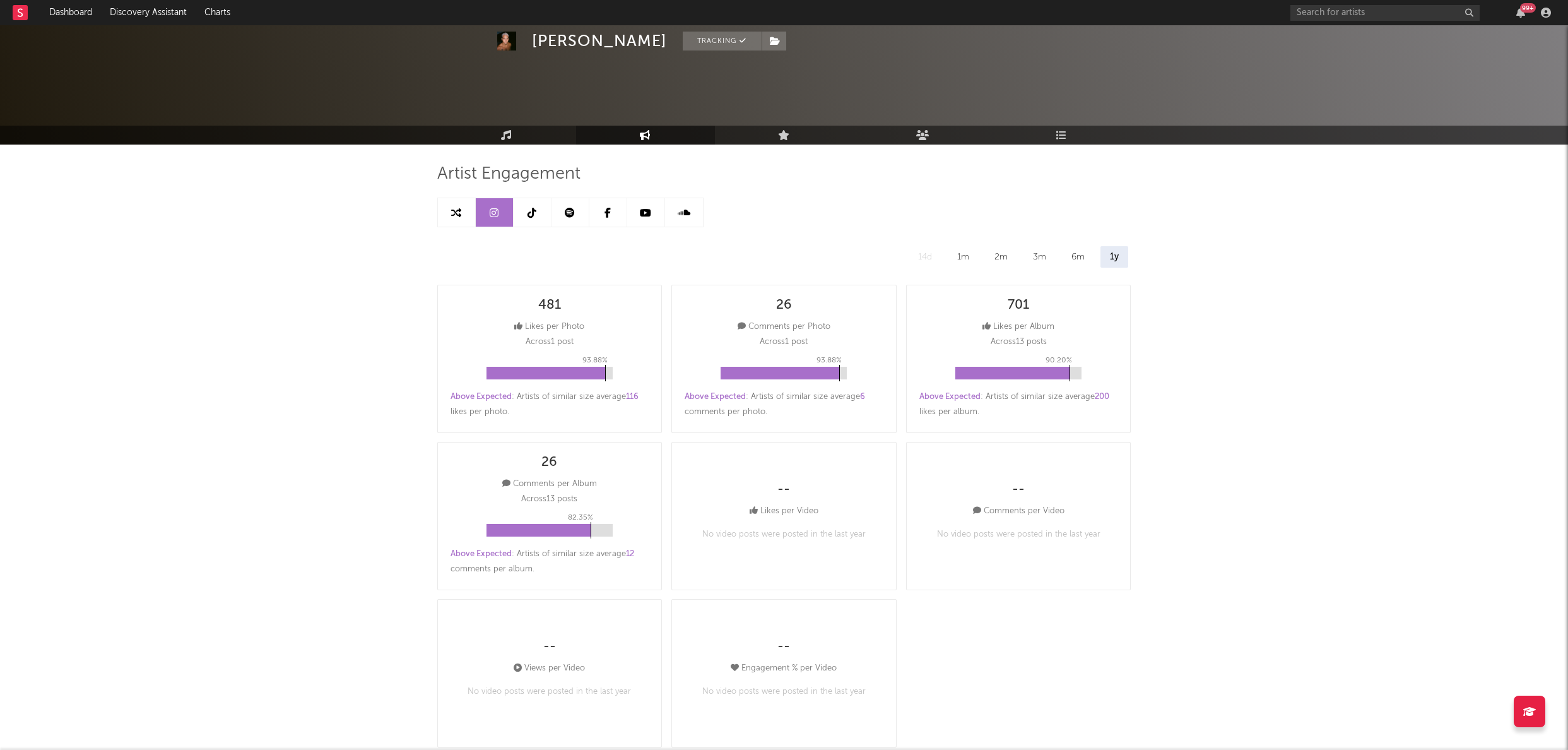
scroll to position [0, 0]
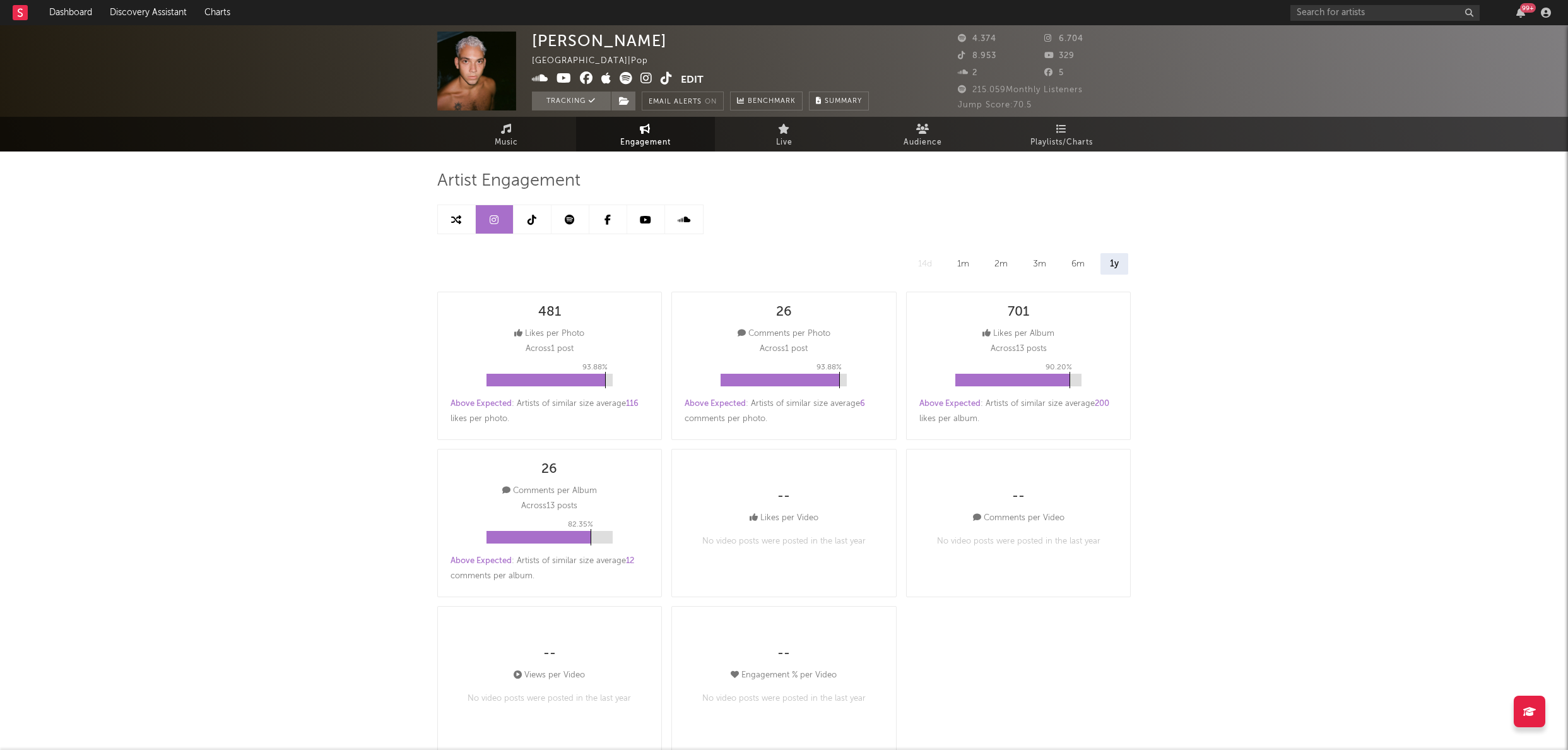
click at [539, 219] on link at bounding box center [533, 219] width 38 height 29
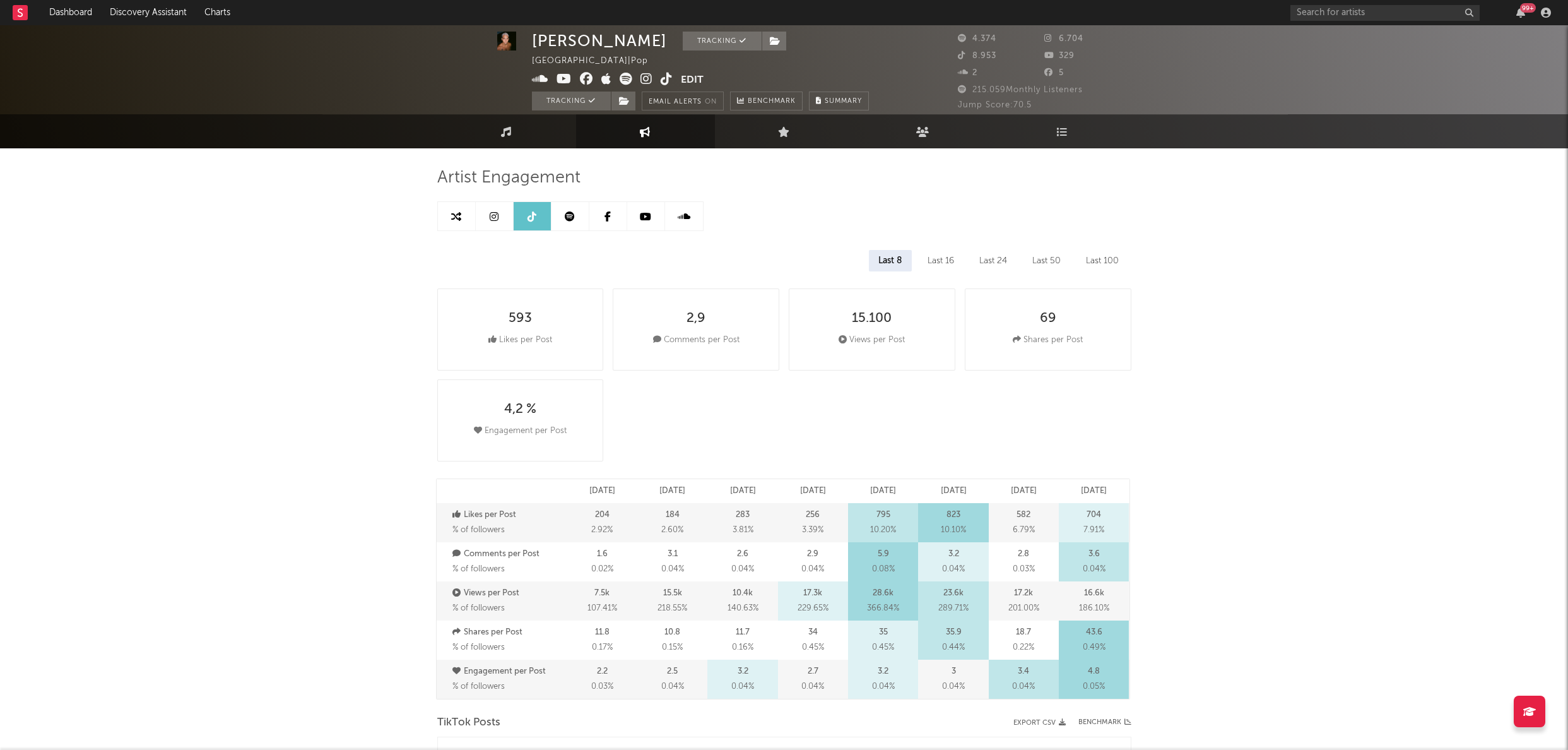
scroll to position [5, 0]
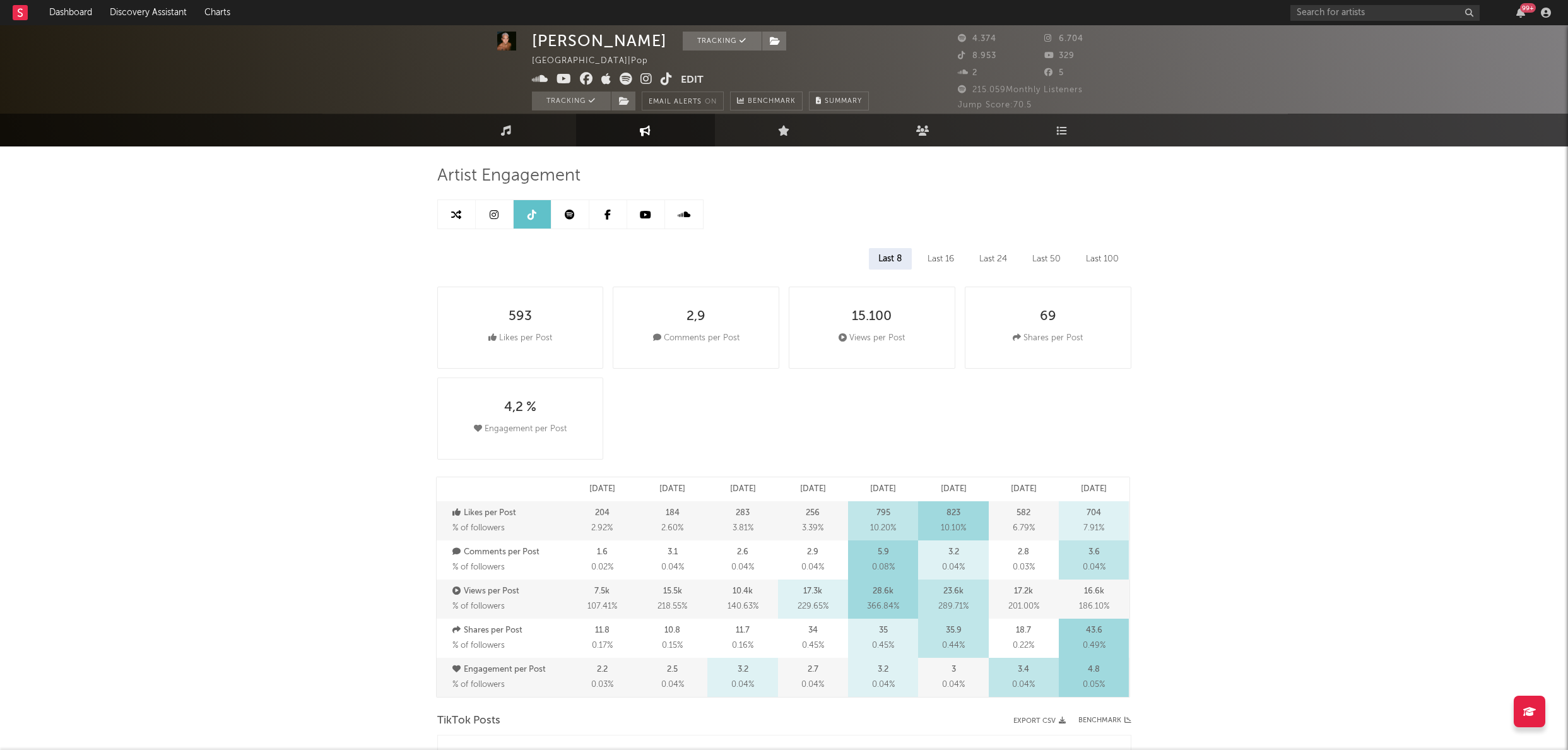
select select "6m"
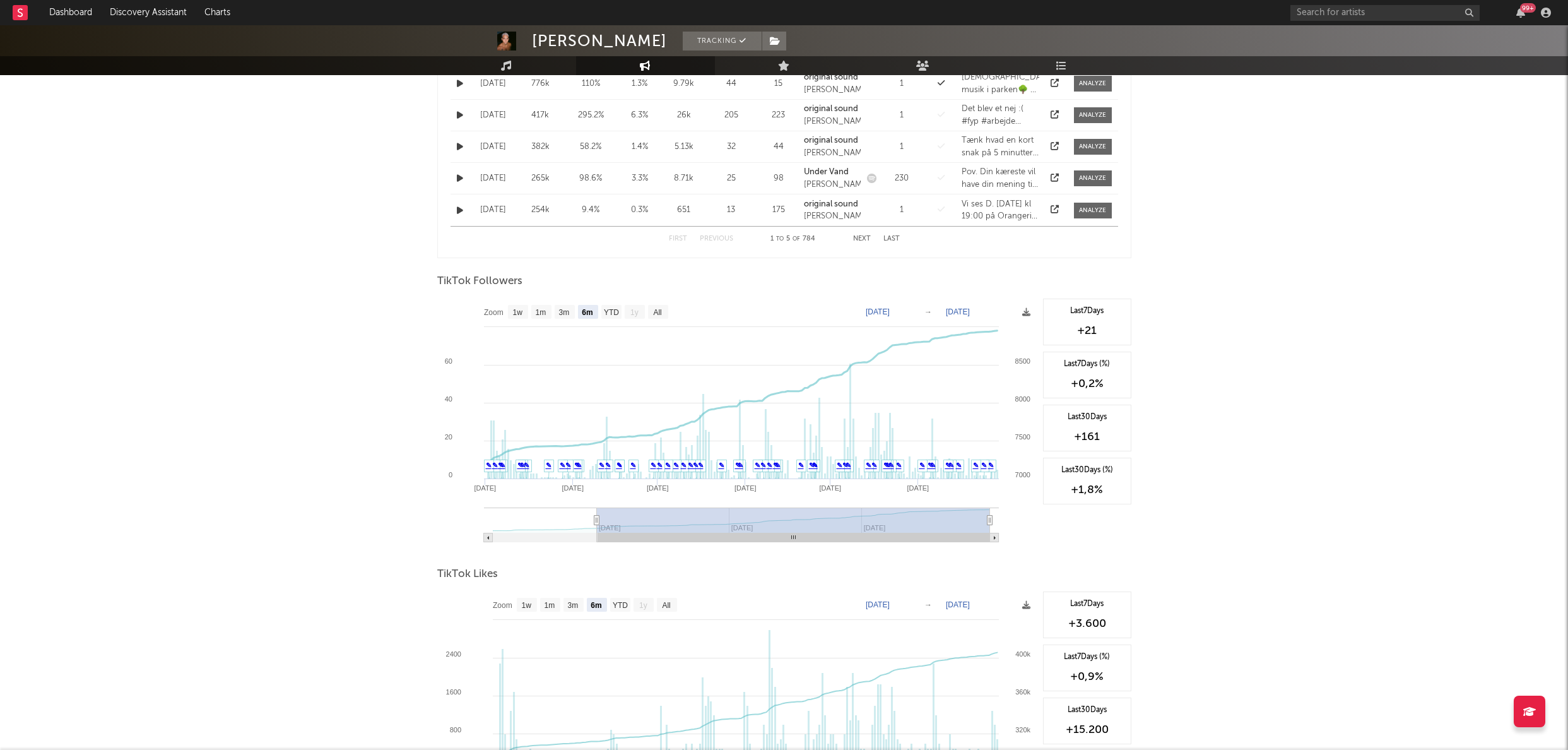
scroll to position [727, 0]
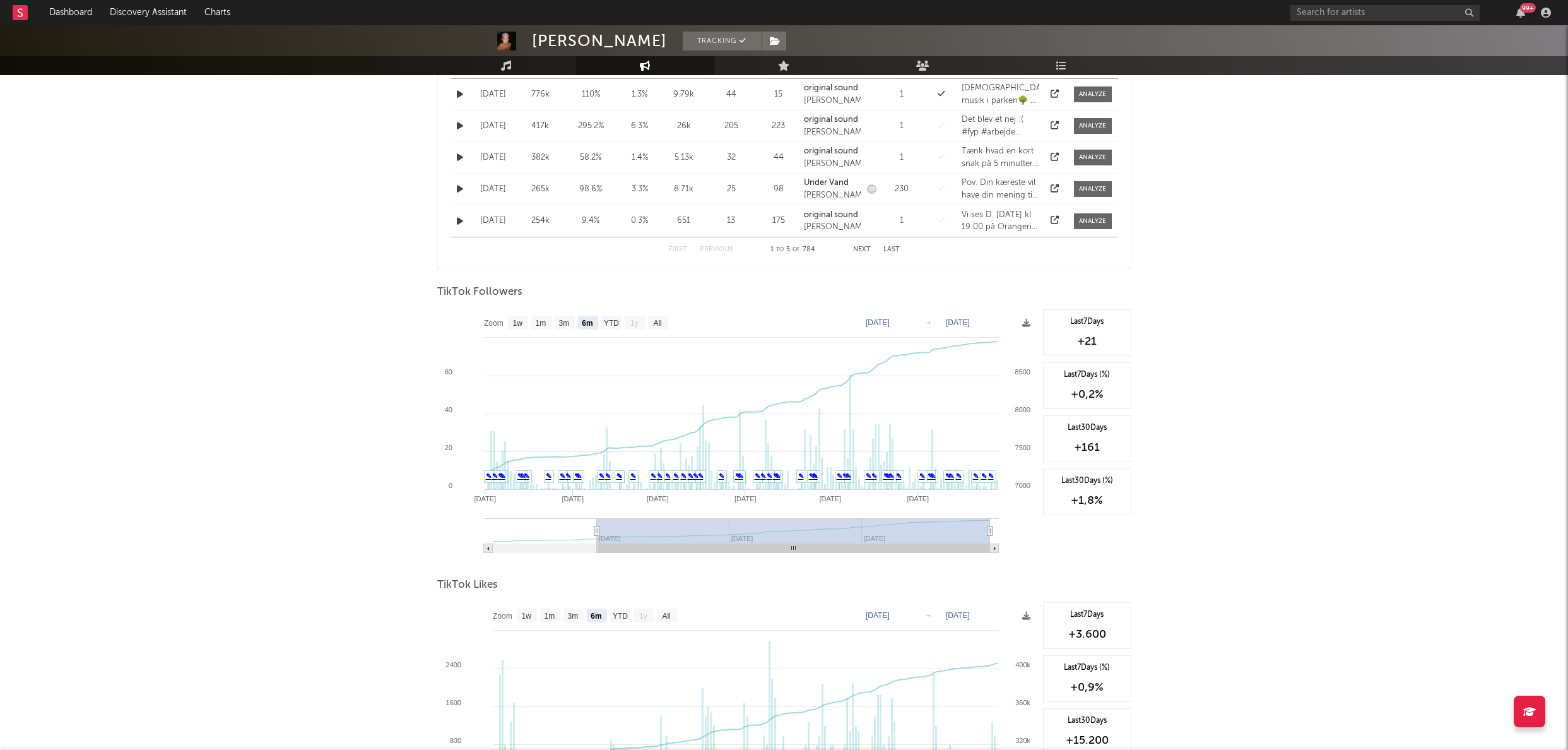
click at [890, 324] on text "[DATE]" at bounding box center [877, 322] width 24 height 9
click at [906, 324] on input "[DATE]" at bounding box center [886, 322] width 59 height 12
click at [915, 324] on input "[DATE]" at bounding box center [886, 322] width 59 height 12
type input "[DATE]"
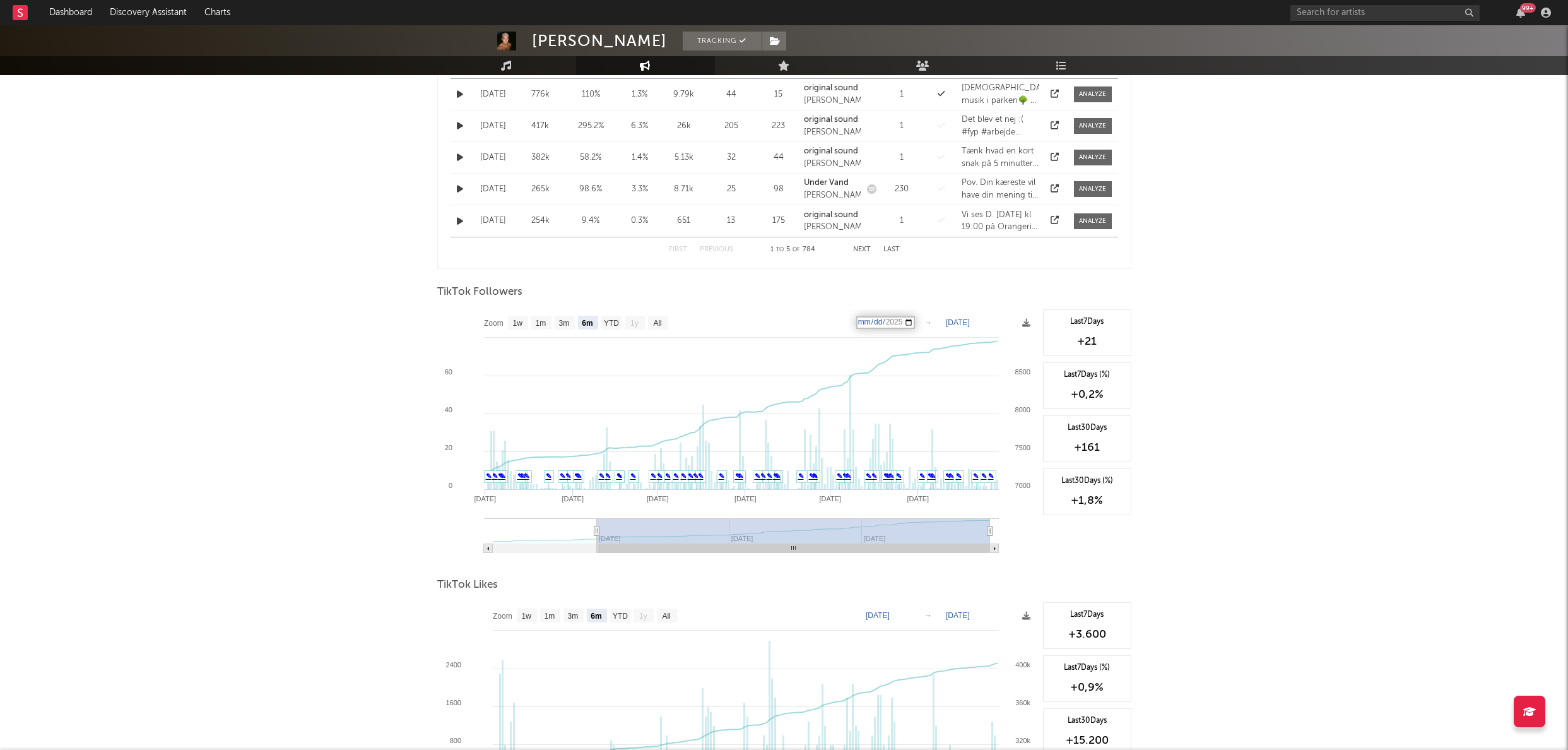
select select "All"
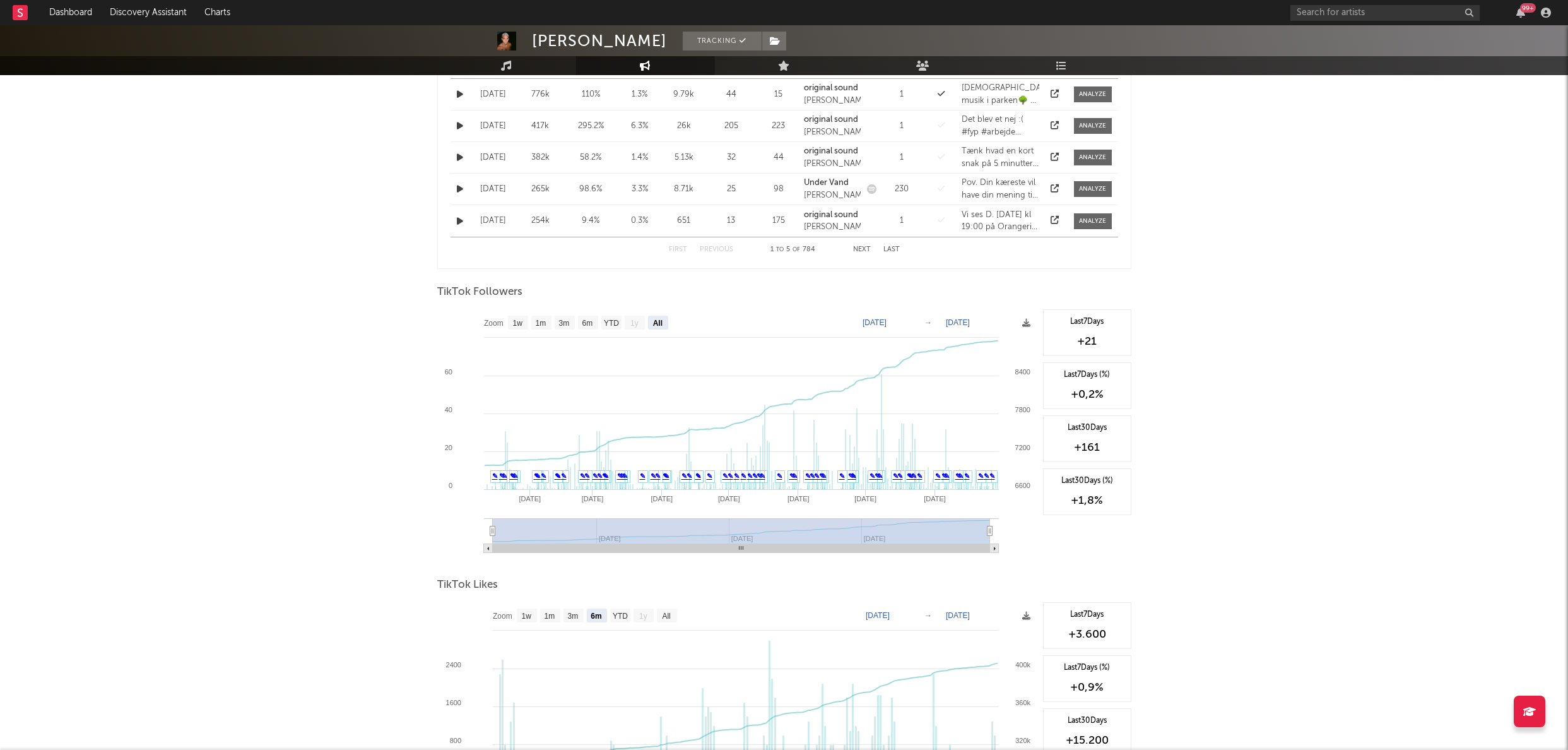
click at [929, 318] on text "→" at bounding box center [928, 322] width 8 height 9
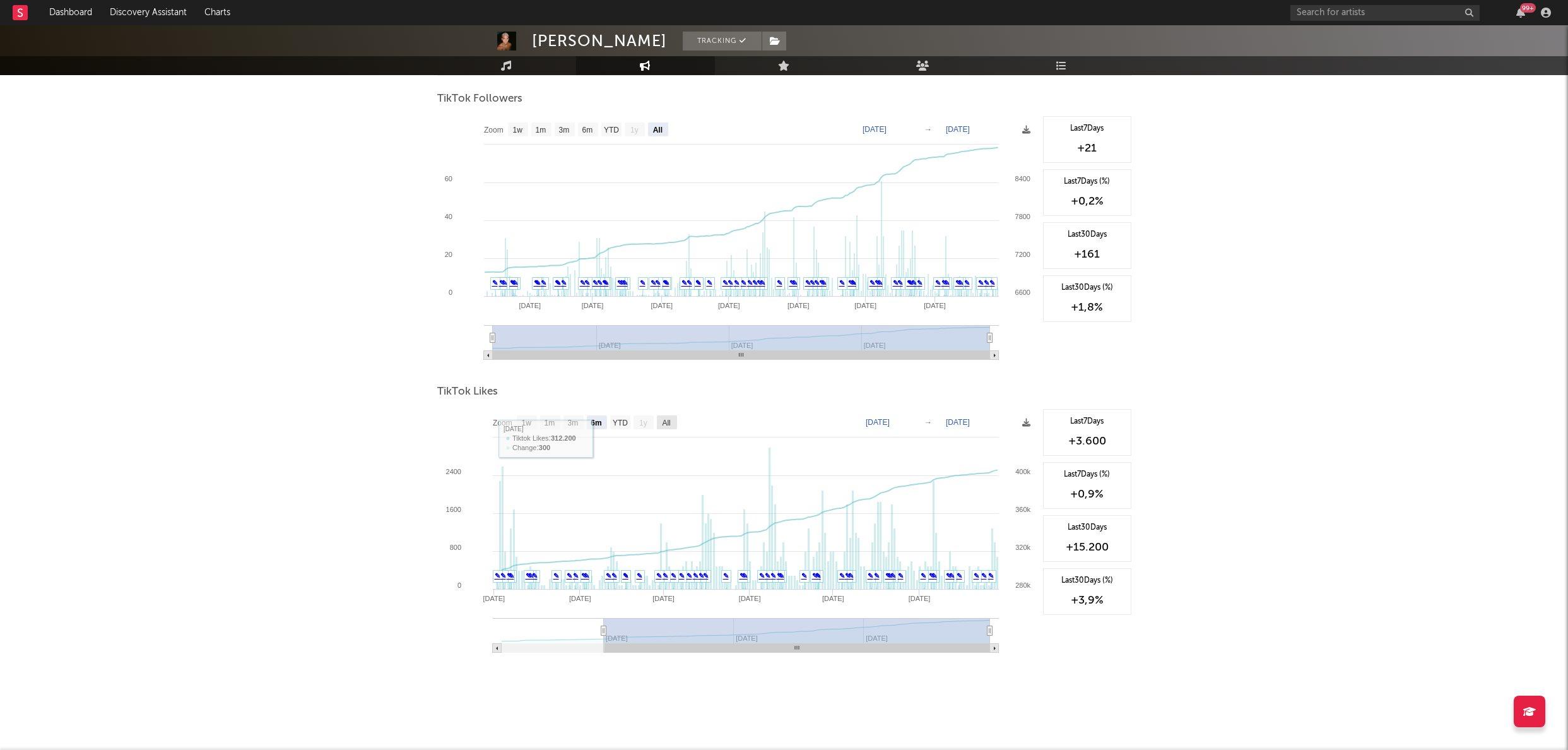
click at [667, 423] on text "All" at bounding box center [666, 422] width 9 height 9
select select "All"
type input "[DATE]"
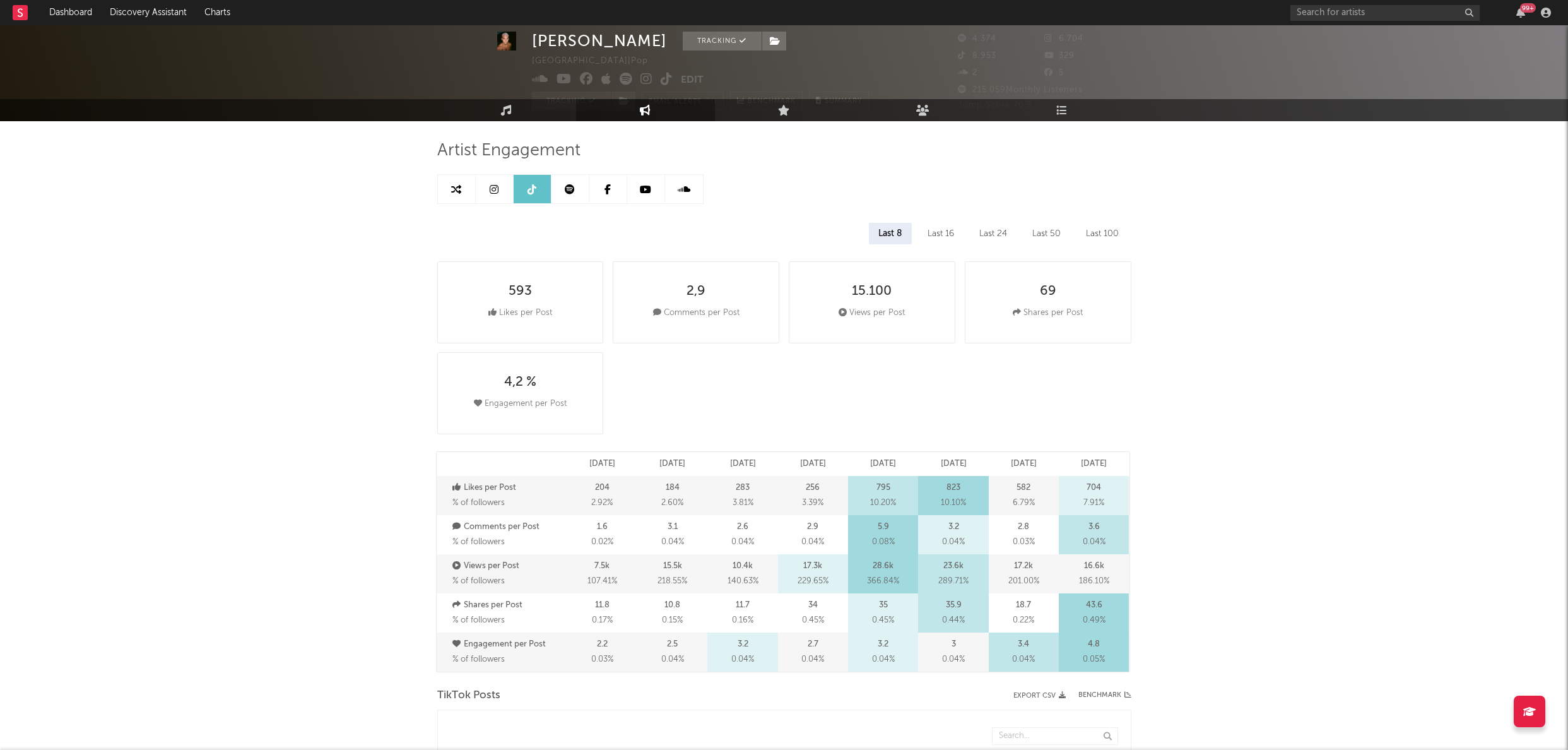
scroll to position [0, 0]
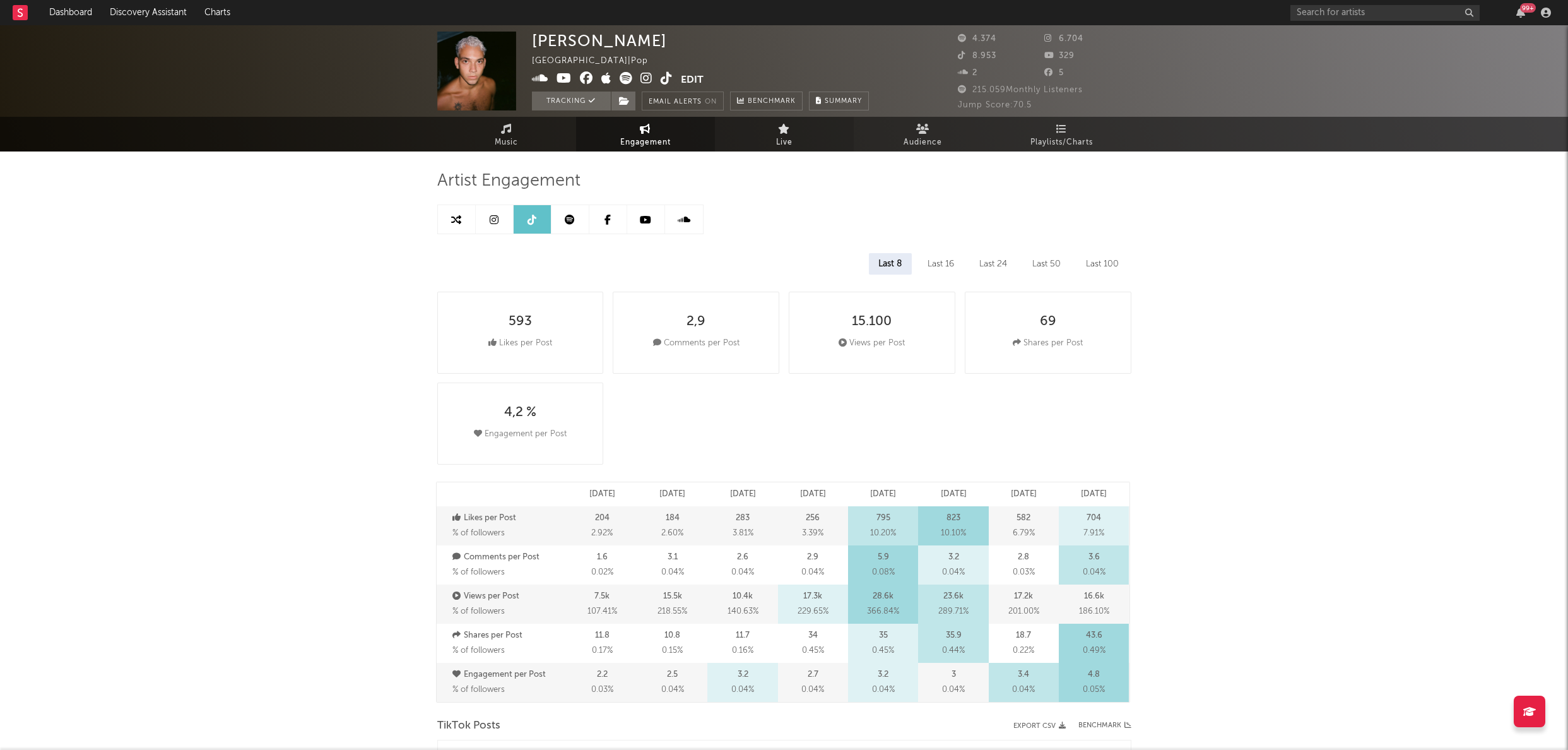
click at [776, 130] on link "Live" at bounding box center [784, 133] width 139 height 34
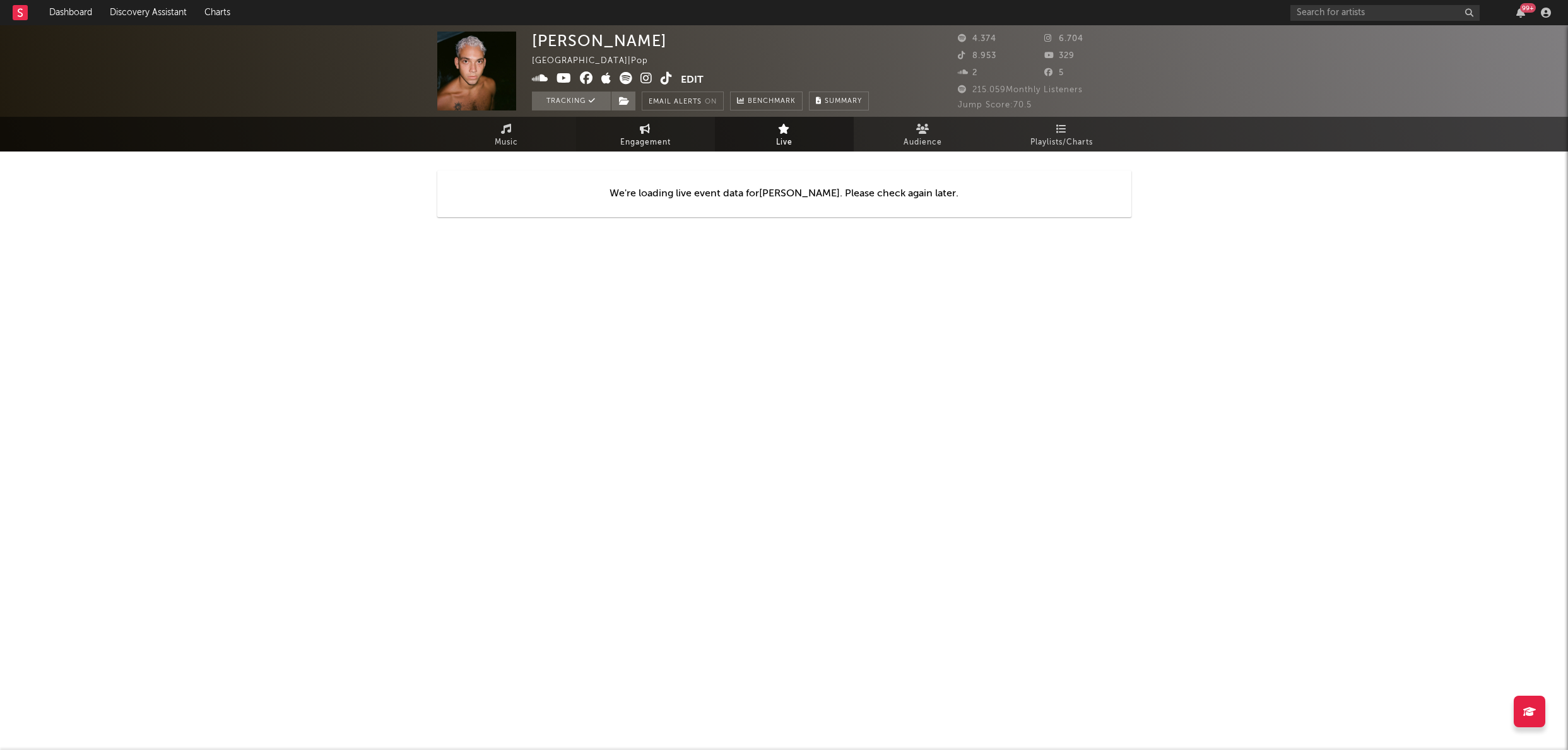
click at [638, 135] on span "Engagement" at bounding box center [645, 143] width 51 height 15
select select "1w"
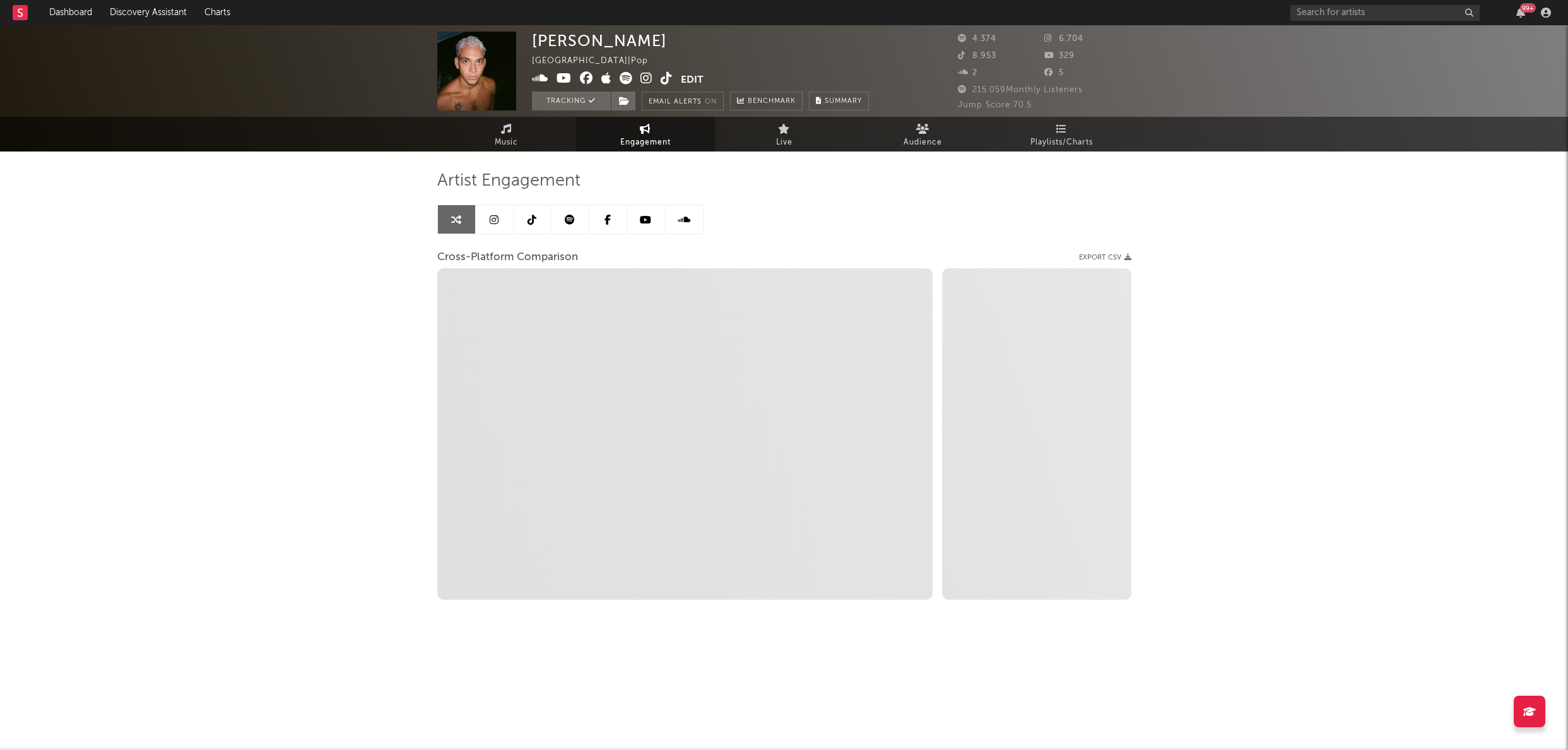
click at [499, 222] on link at bounding box center [495, 219] width 38 height 29
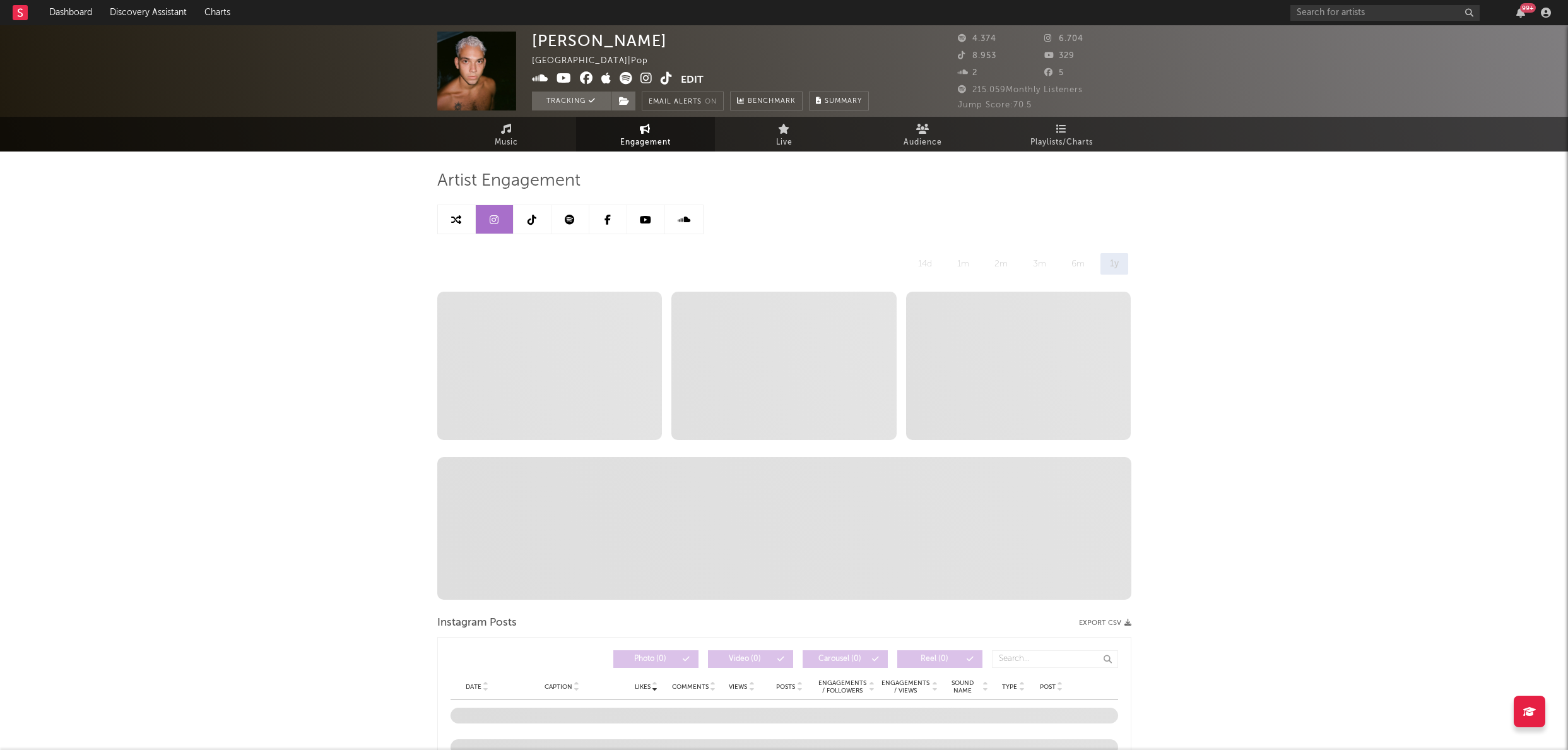
select select "6m"
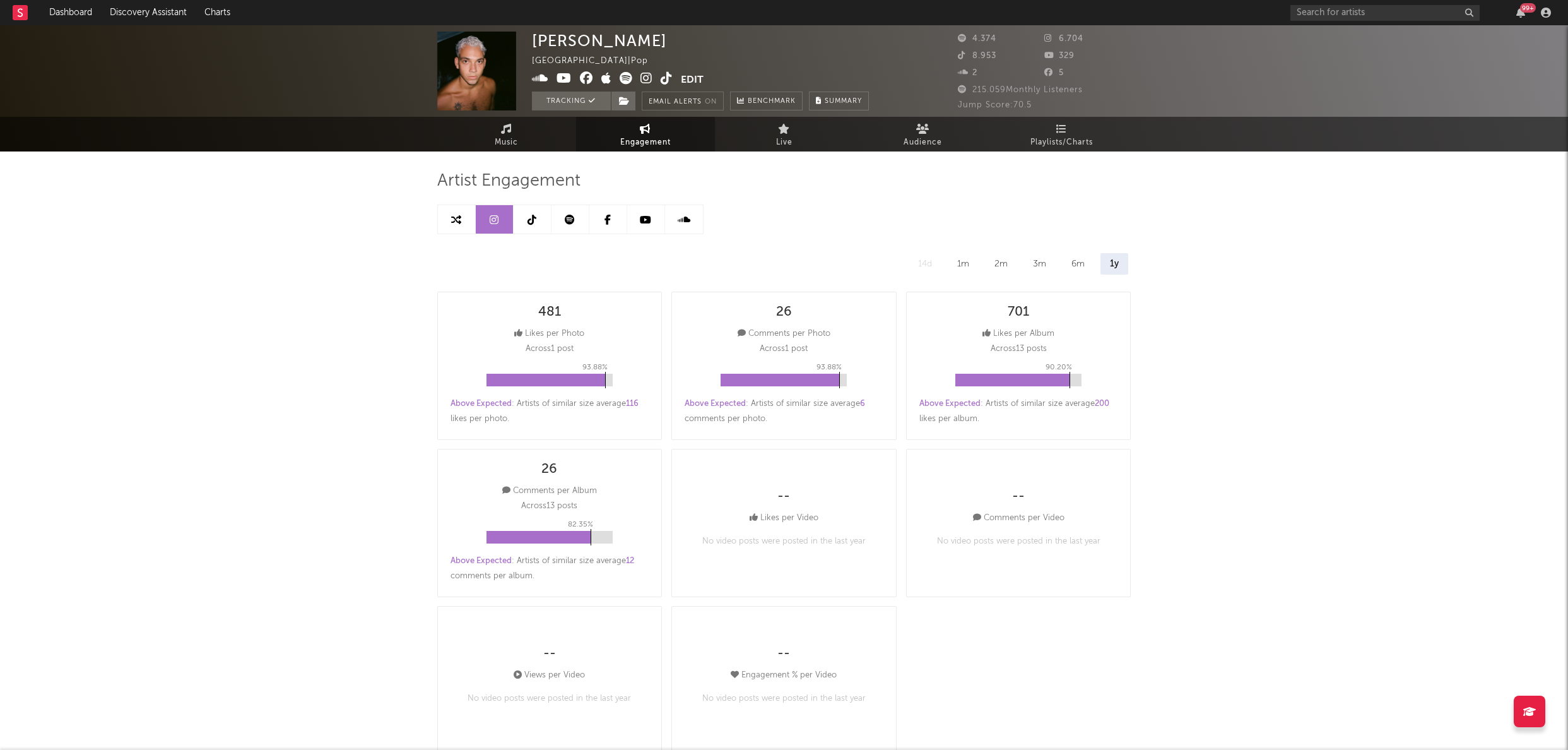
click at [567, 217] on icon at bounding box center [570, 219] width 10 height 10
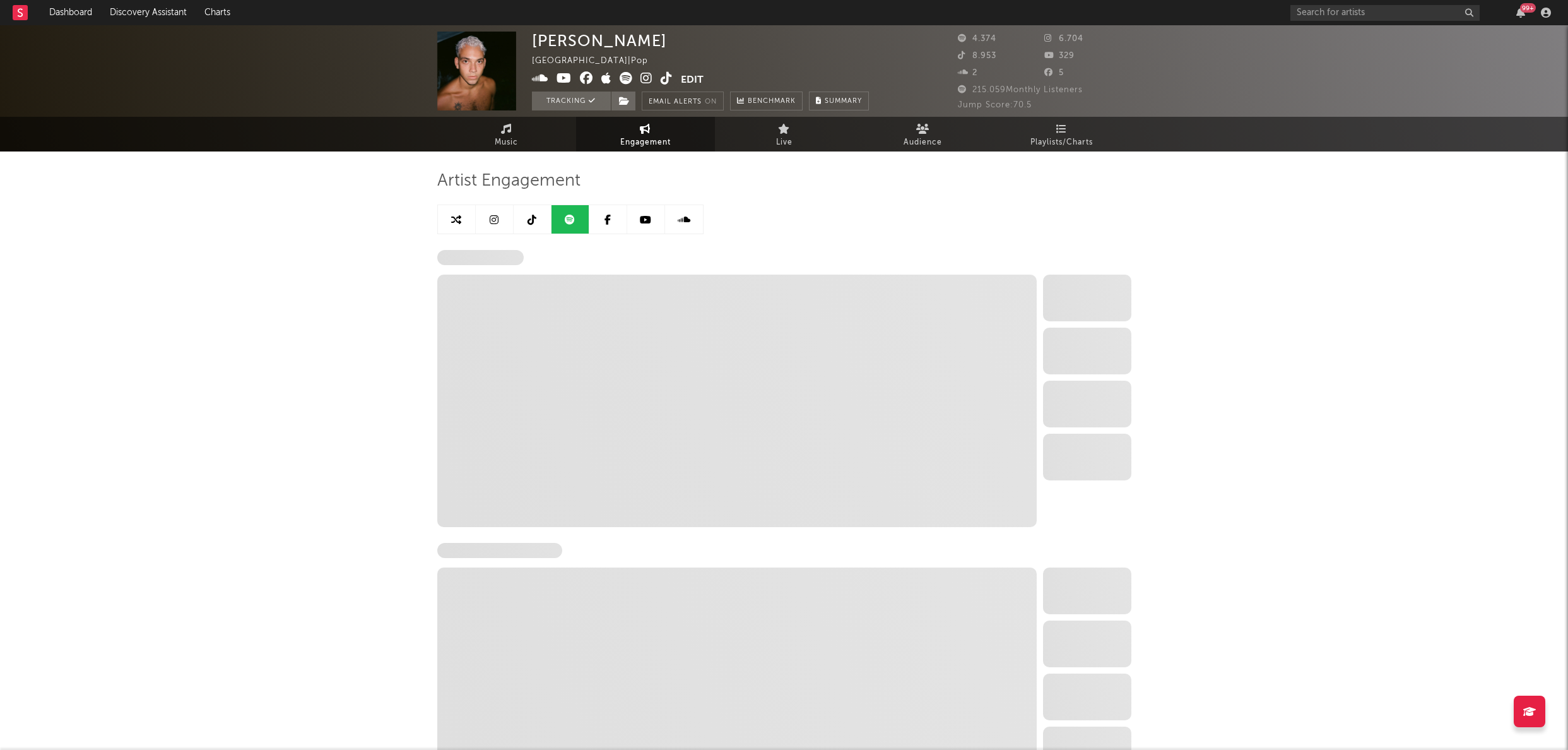
select select "6m"
select select "1w"
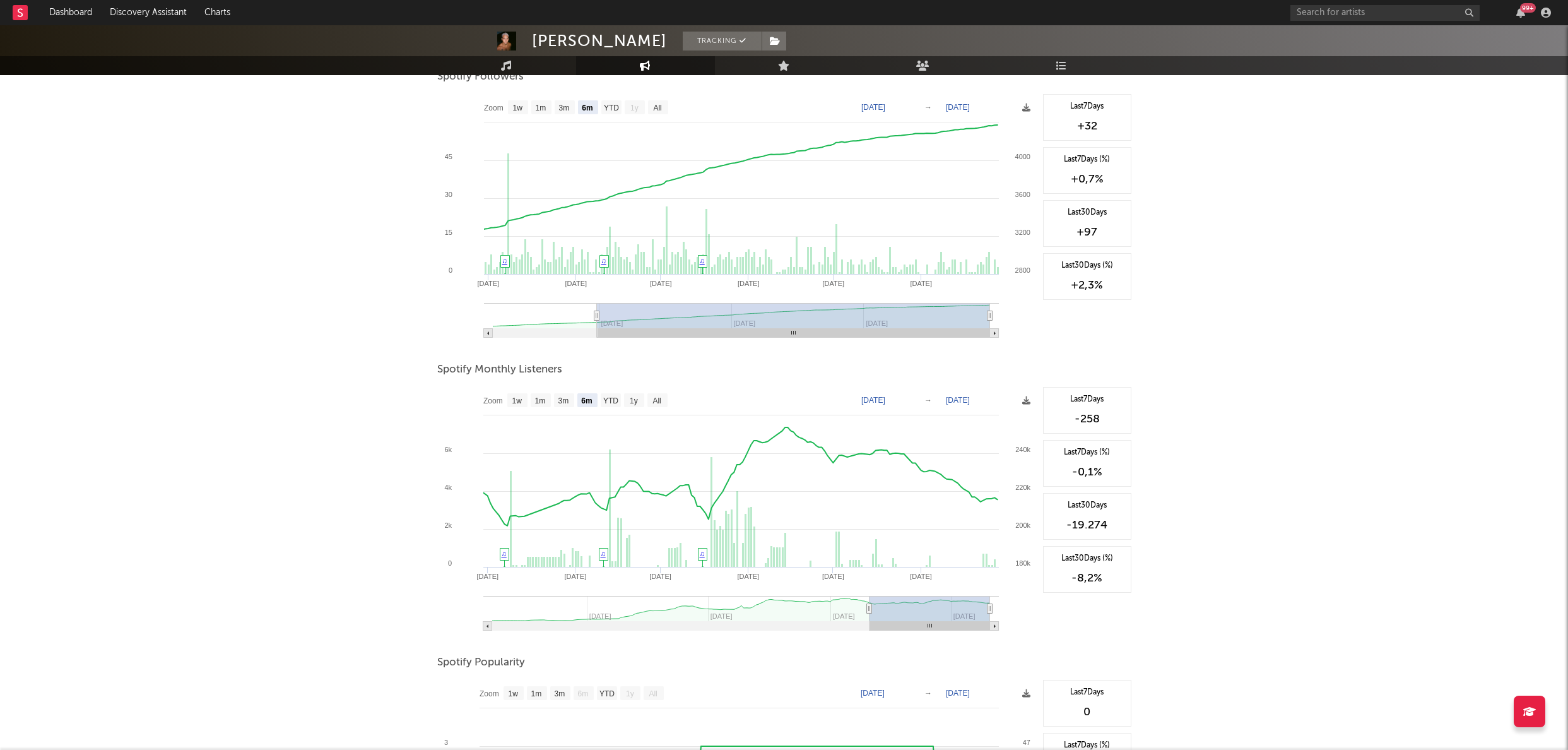
scroll to position [181, 0]
click at [886, 399] on text "[DATE]" at bounding box center [873, 398] width 24 height 9
click at [912, 402] on input "[DATE]" at bounding box center [884, 398] width 59 height 12
type input "[DATE]"
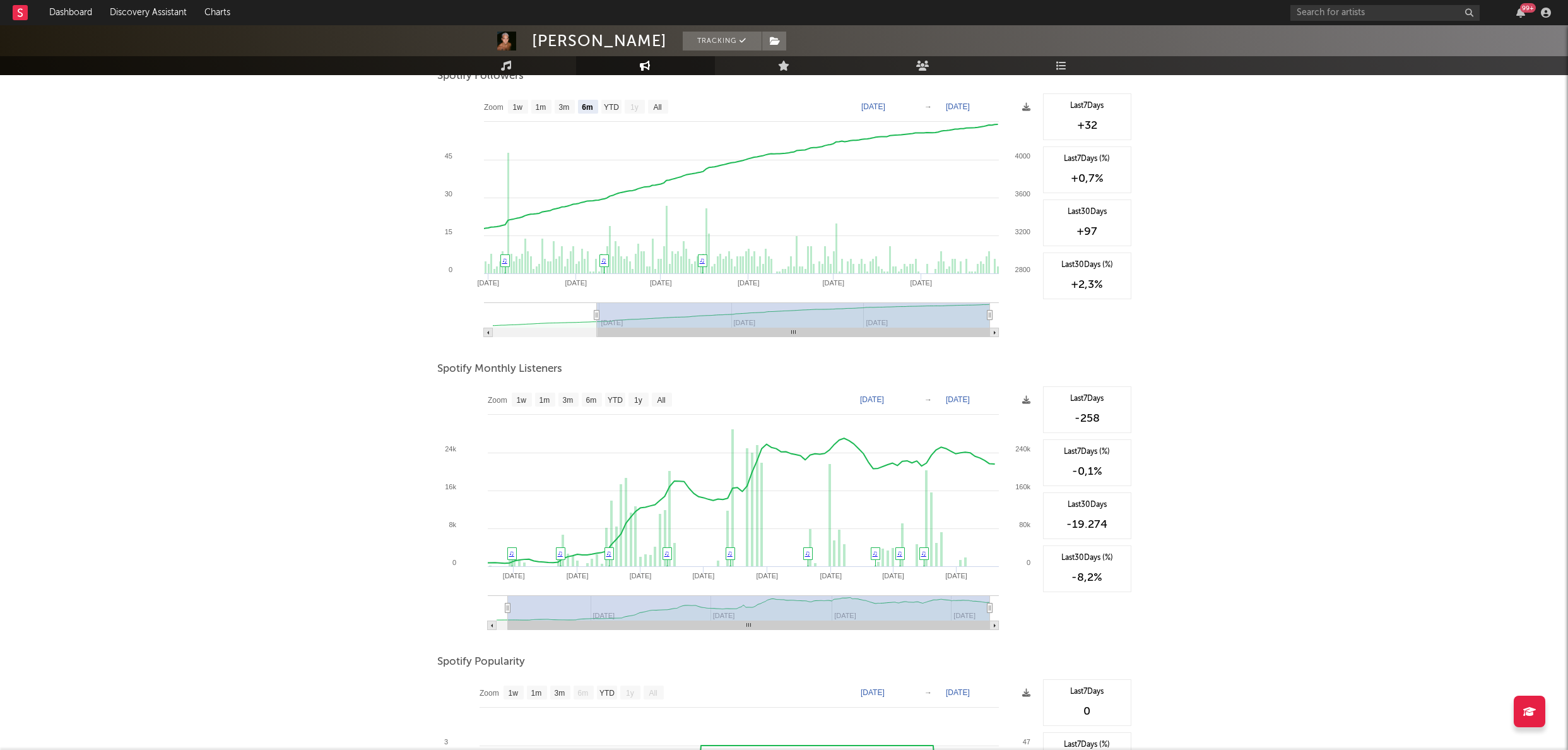
click at [929, 398] on text "→" at bounding box center [928, 398] width 8 height 9
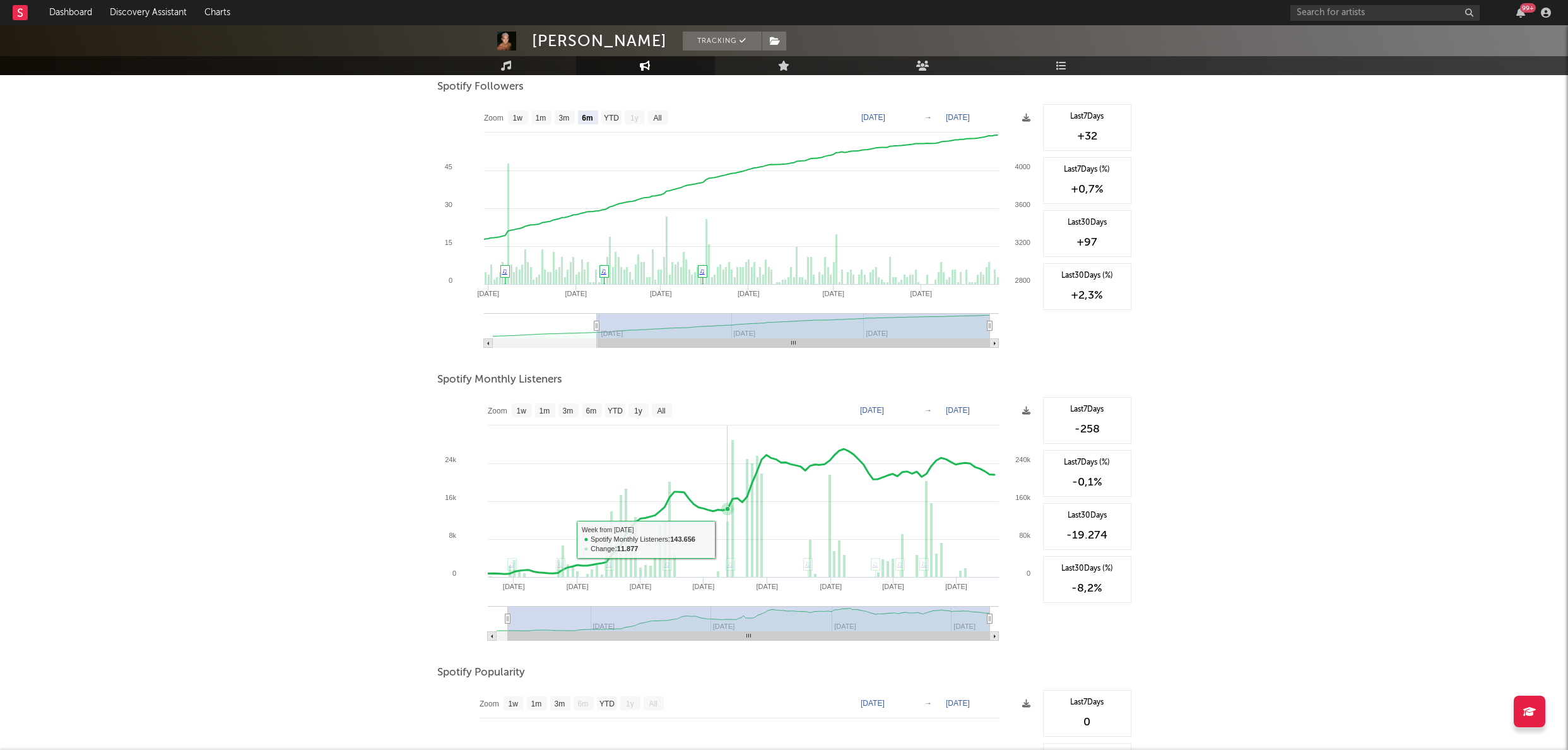
scroll to position [170, 0]
